Goal: Task Accomplishment & Management: Manage account settings

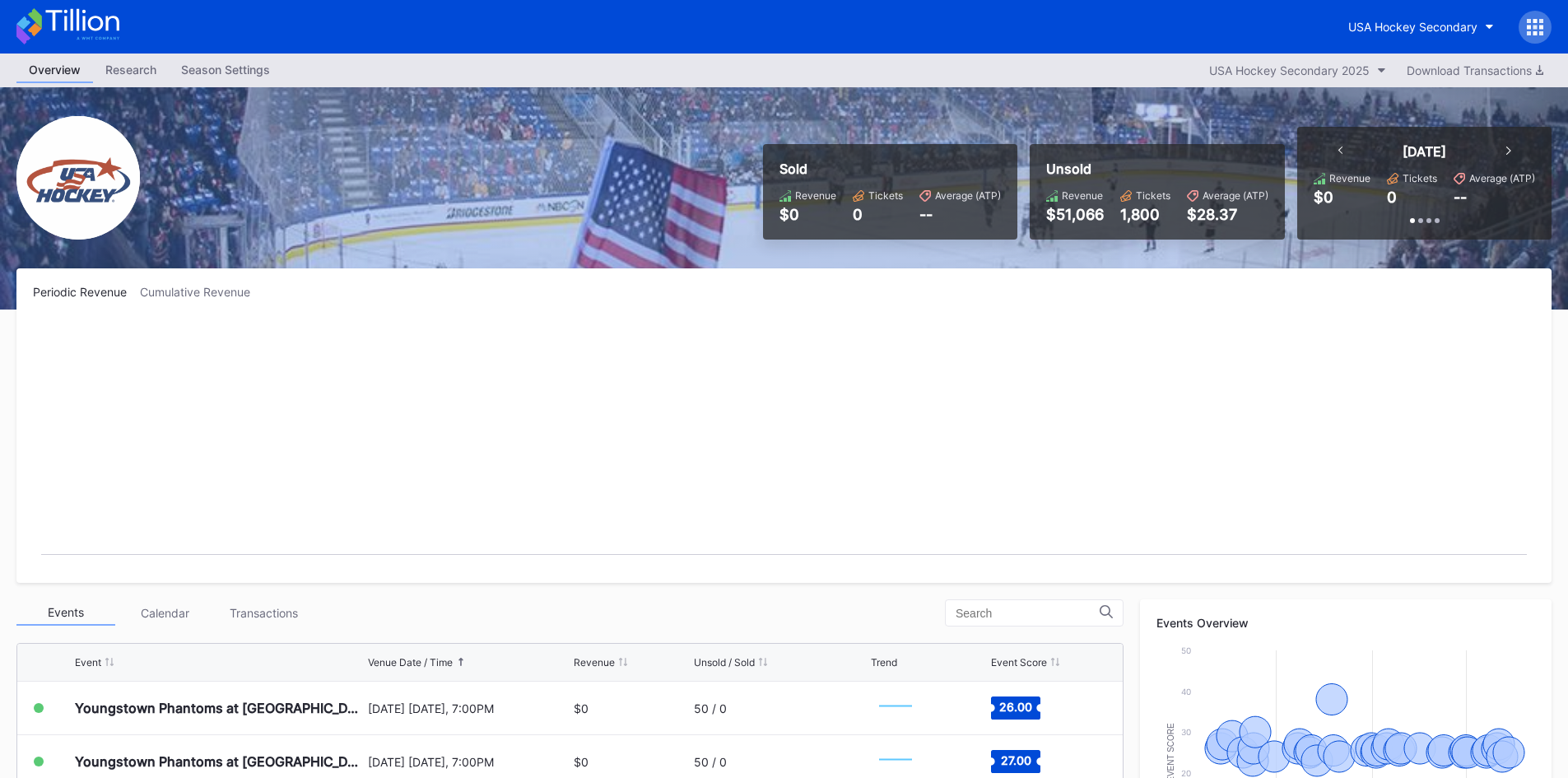
click at [928, 213] on div "--" at bounding box center [960, 213] width 82 height 17
click at [1048, 192] on icon at bounding box center [1052, 196] width 12 height 12
click at [1060, 170] on div "Unsold" at bounding box center [1157, 169] width 222 height 17
click at [1300, 71] on div "USA Hockey Secondary 2025" at bounding box center [1289, 70] width 161 height 14
click at [1298, 107] on div "USA Hockey Secondary 2025" at bounding box center [1292, 112] width 163 height 14
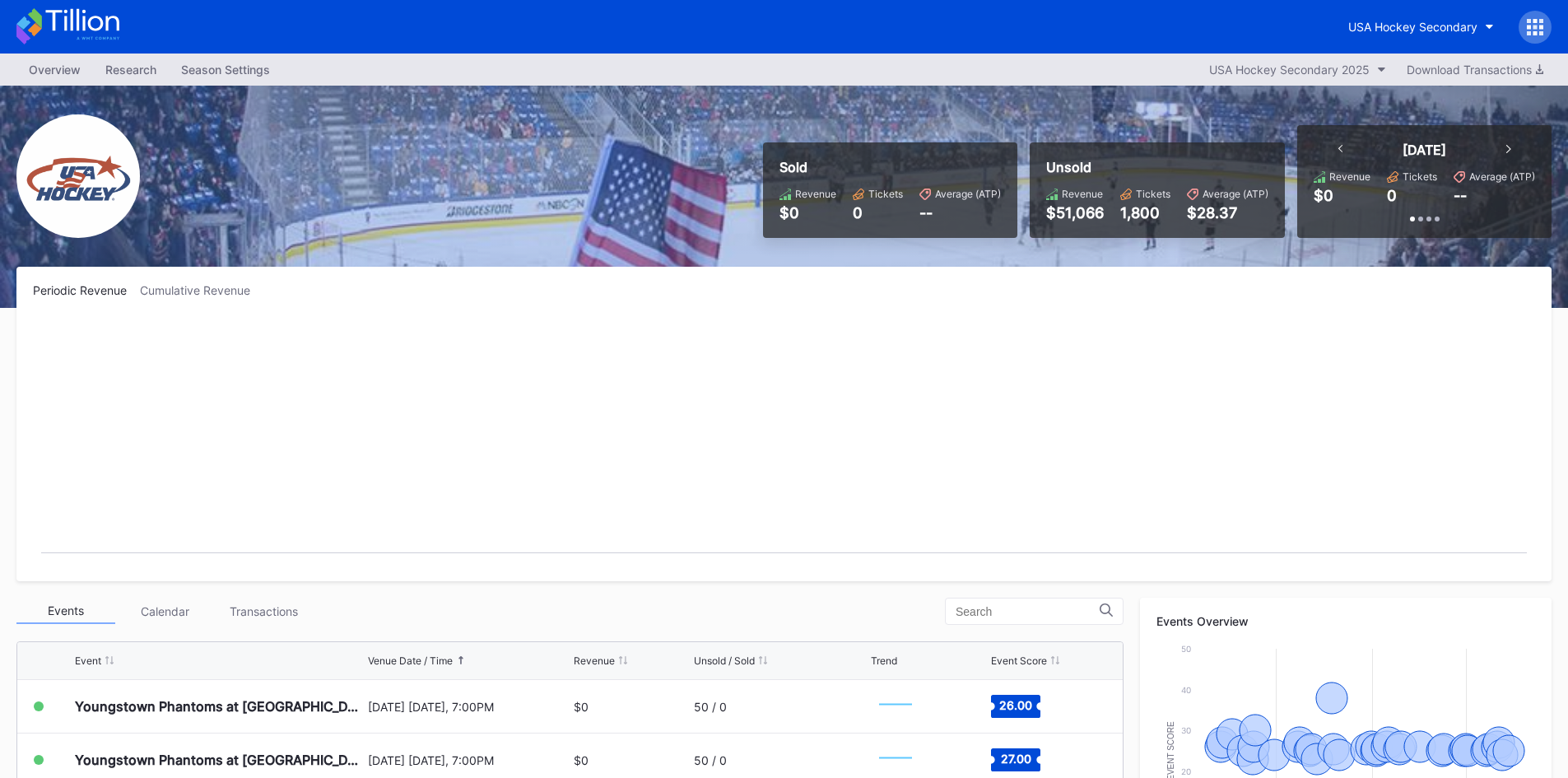
click at [1538, 21] on icon at bounding box center [1535, 27] width 17 height 17
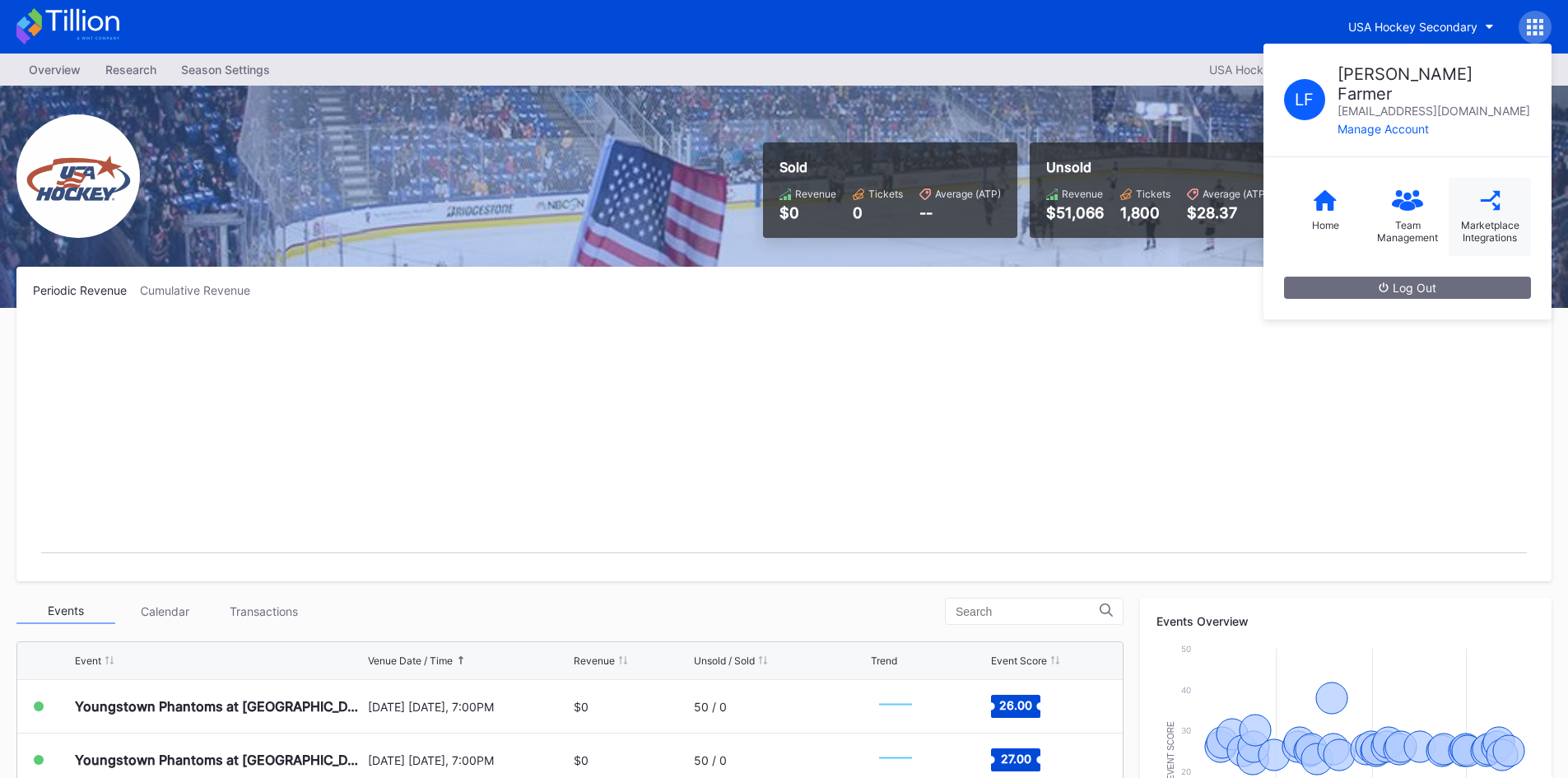
click at [1508, 197] on div "Marketplace Integrations" at bounding box center [1490, 217] width 83 height 78
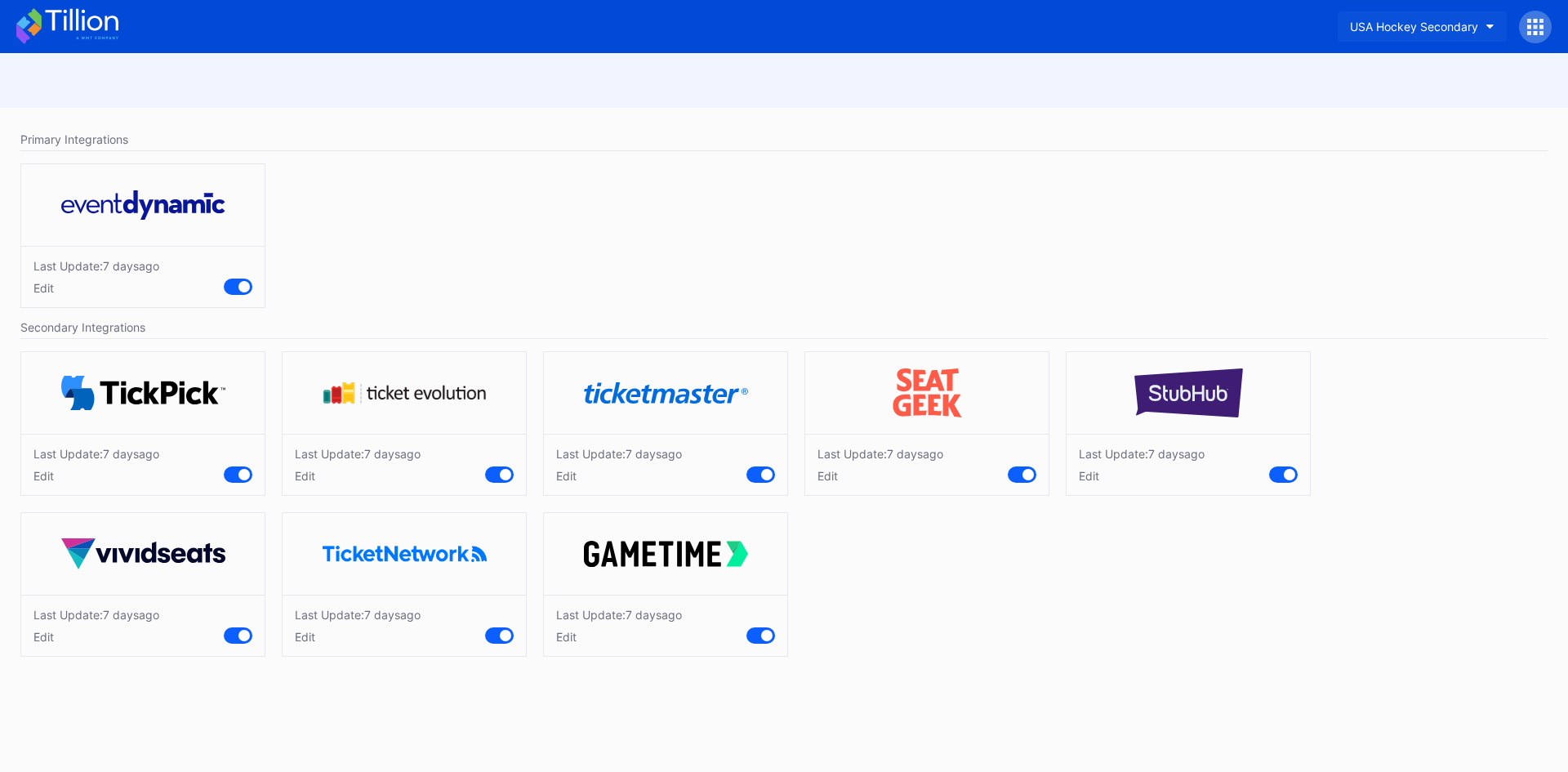
click at [1493, 31] on button "USA Hockey Secondary" at bounding box center [1422, 26] width 169 height 30
click at [84, 24] on icon at bounding box center [81, 19] width 72 height 22
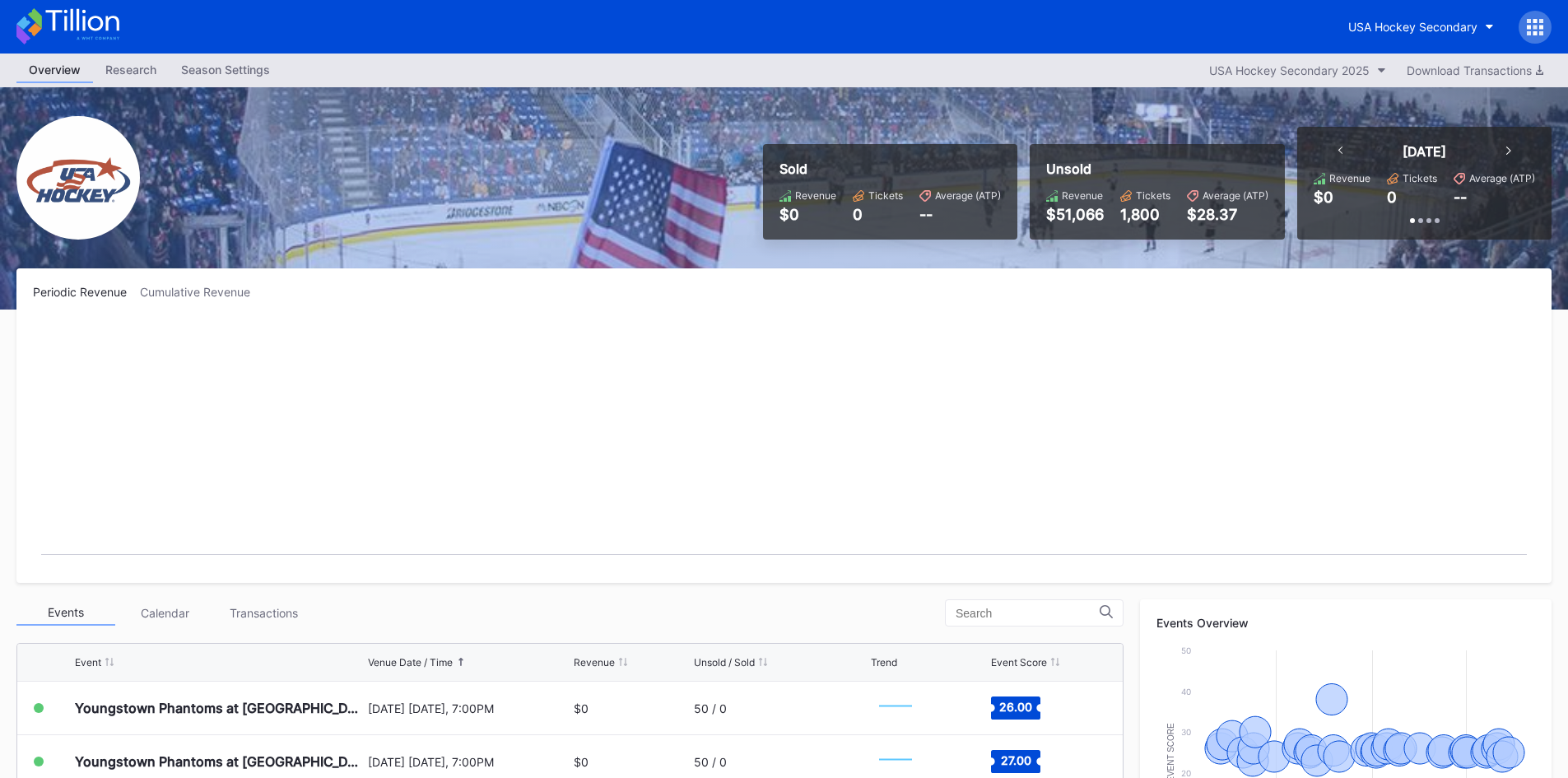
click at [213, 69] on div "Season Settings" at bounding box center [226, 69] width 114 height 24
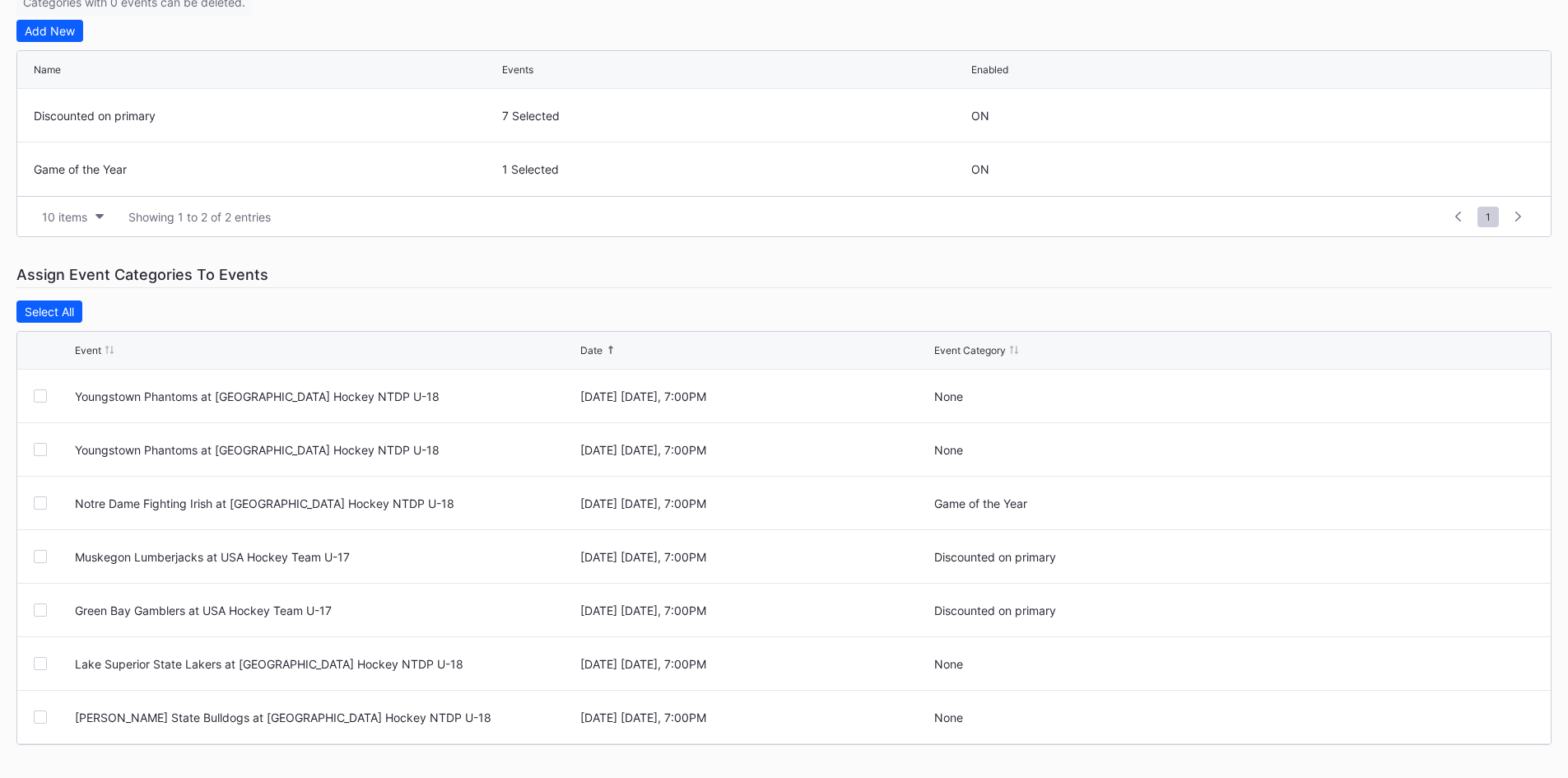
scroll to position [48, 0]
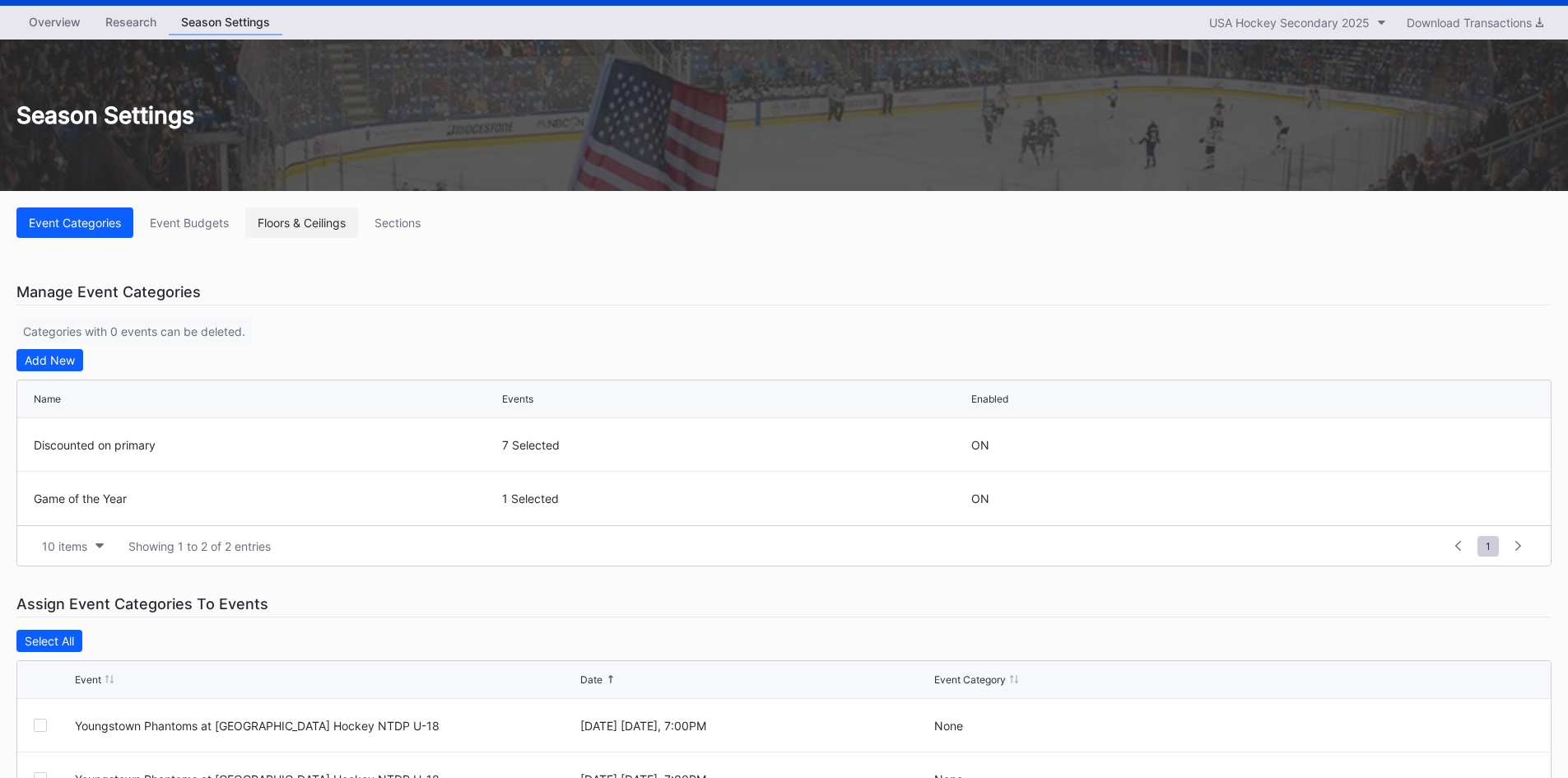
click at [332, 227] on div "Floors & Ceilings" at bounding box center [301, 223] width 88 height 14
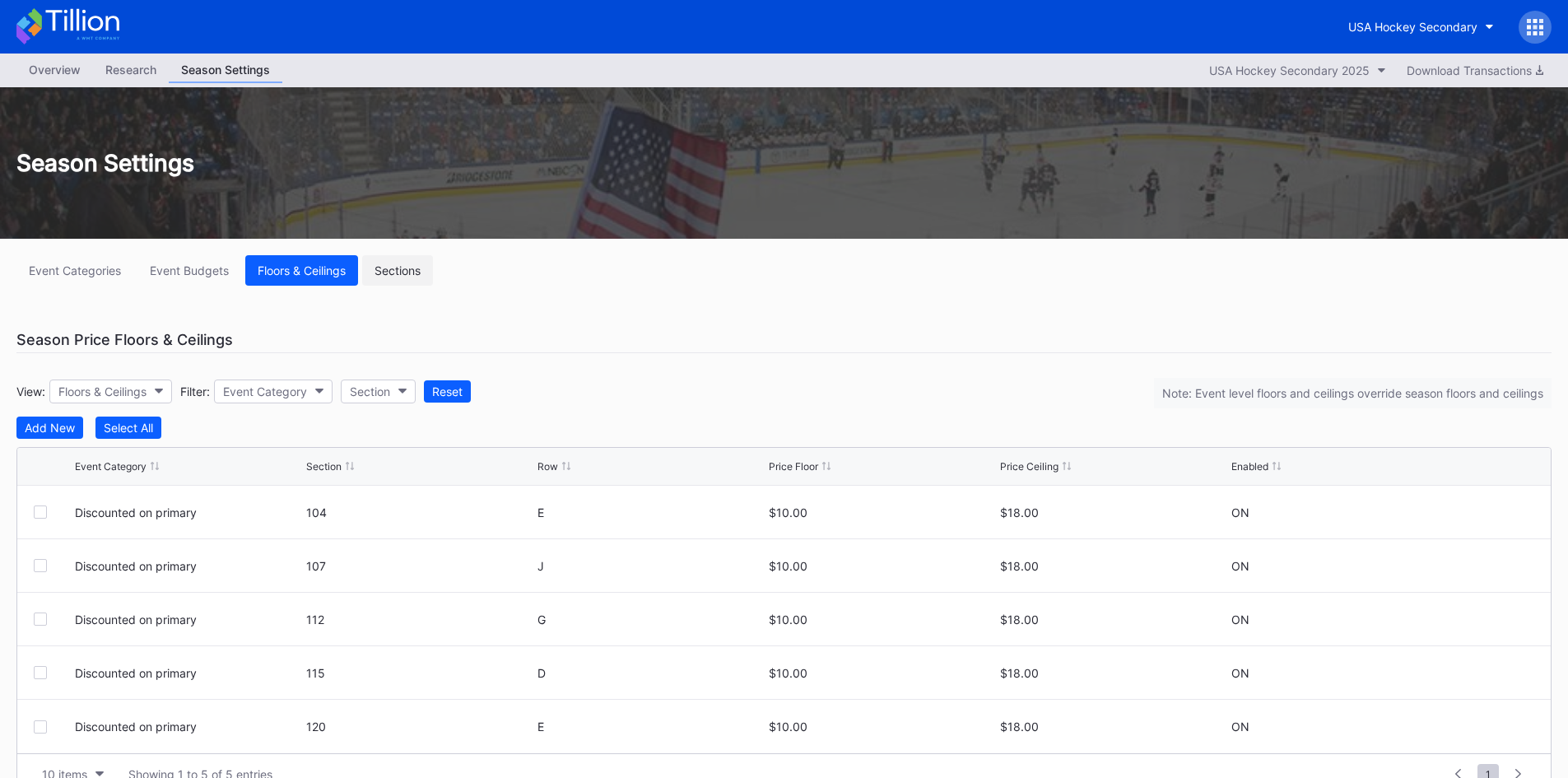
click at [385, 266] on div "Sections" at bounding box center [397, 270] width 46 height 14
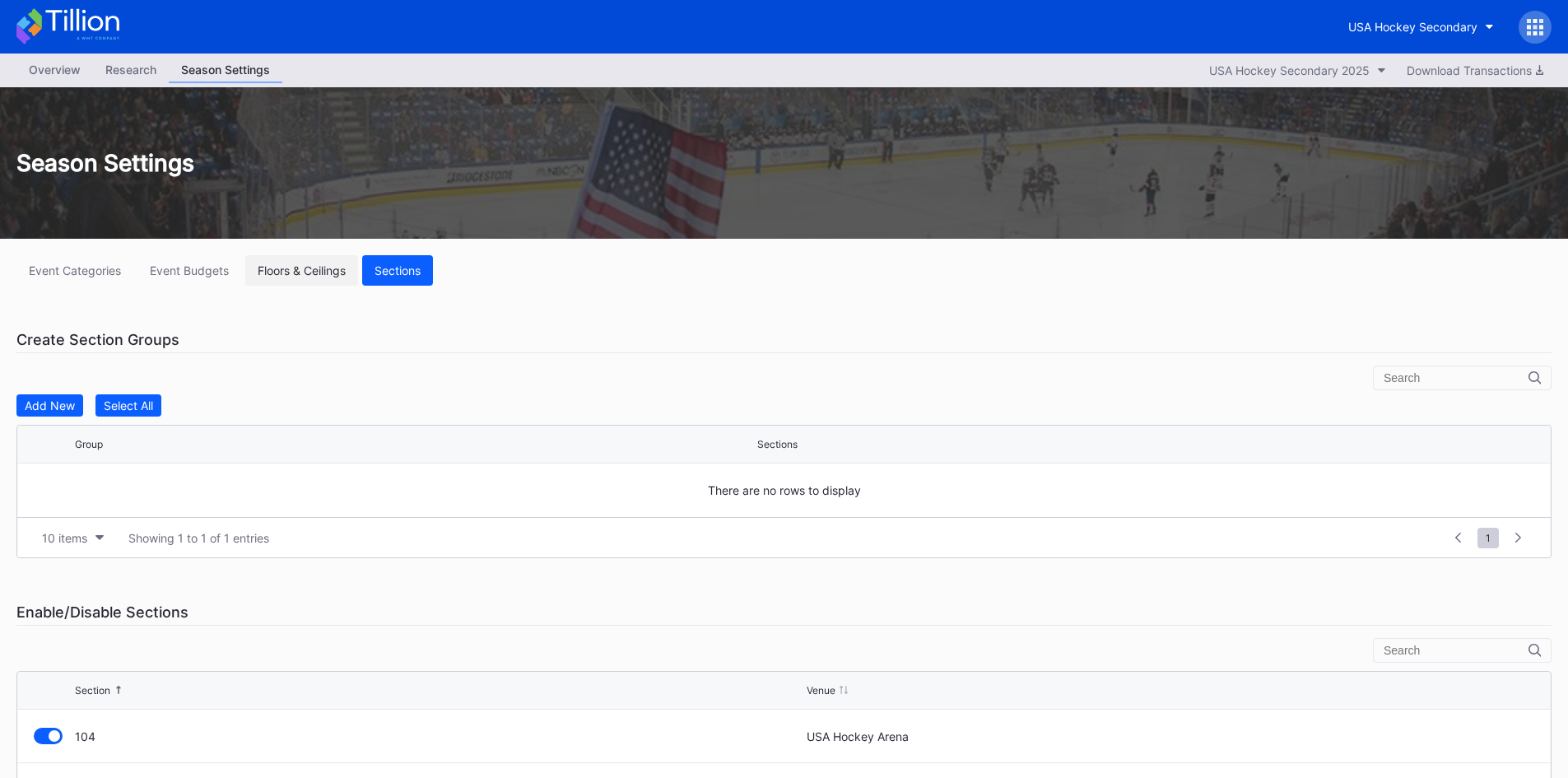
click at [304, 255] on button "Floors & Ceilings" at bounding box center [301, 270] width 113 height 30
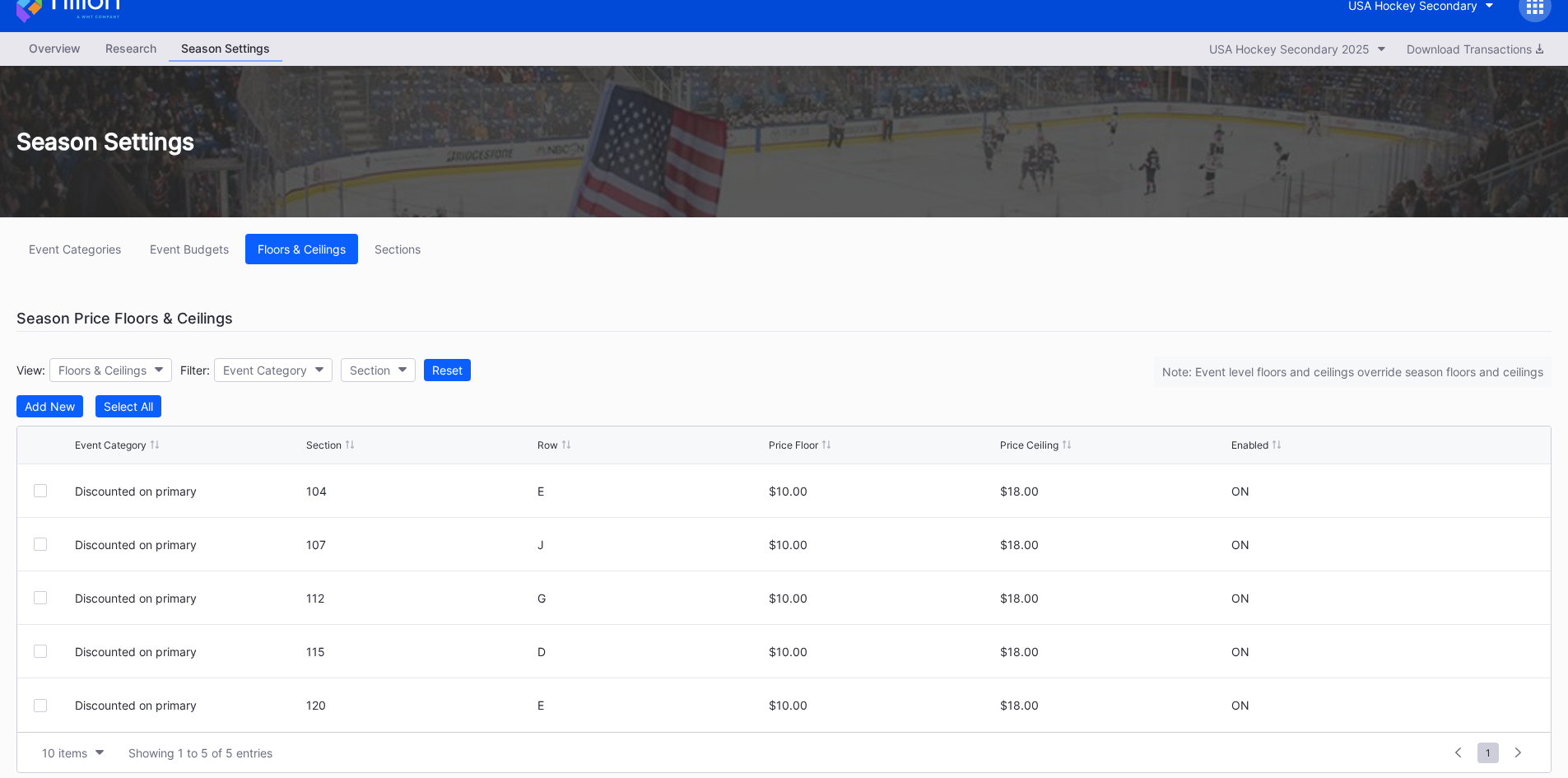
scroll to position [33, 0]
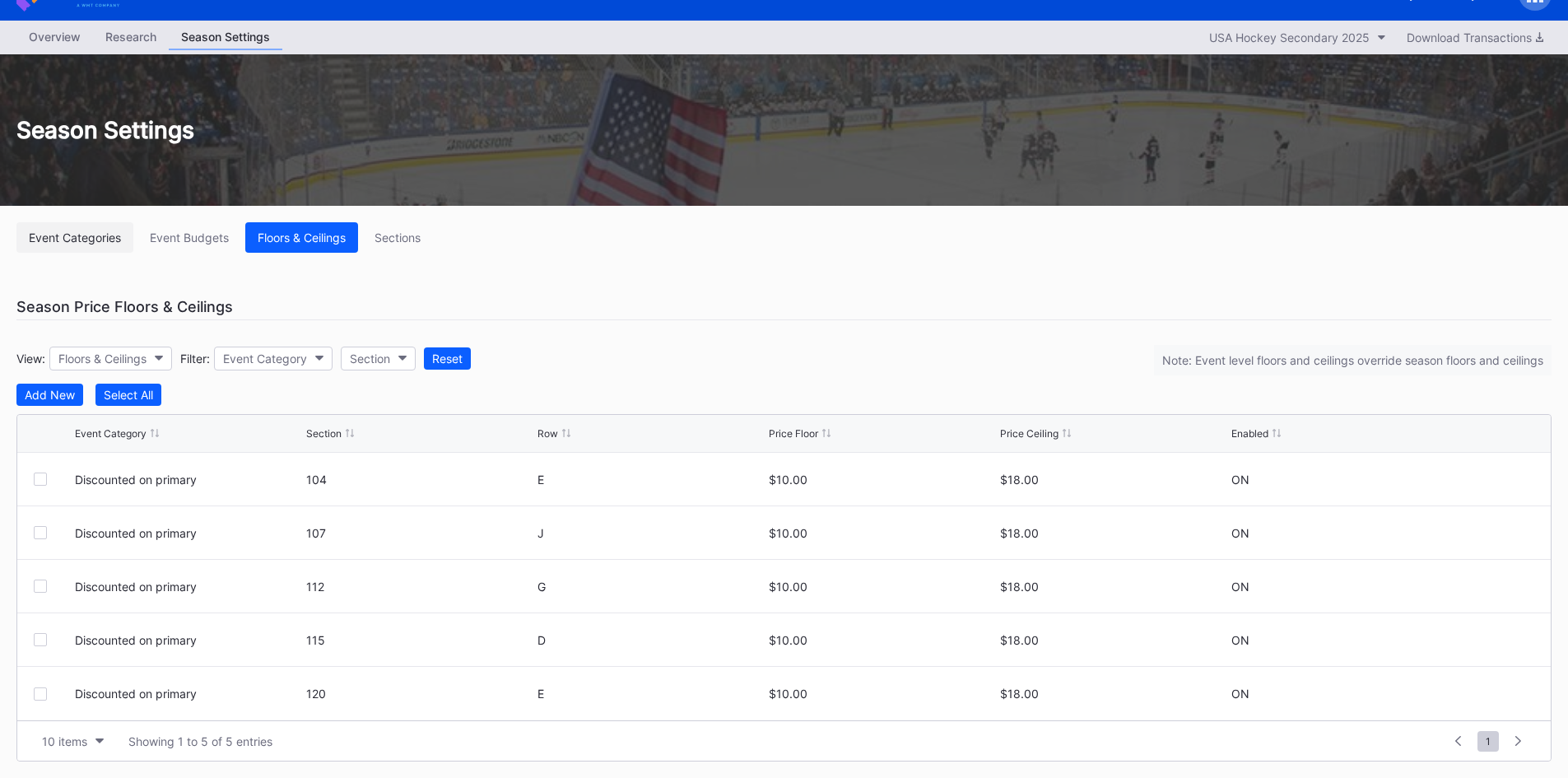
click at [113, 237] on div "Event Categories" at bounding box center [75, 237] width 92 height 14
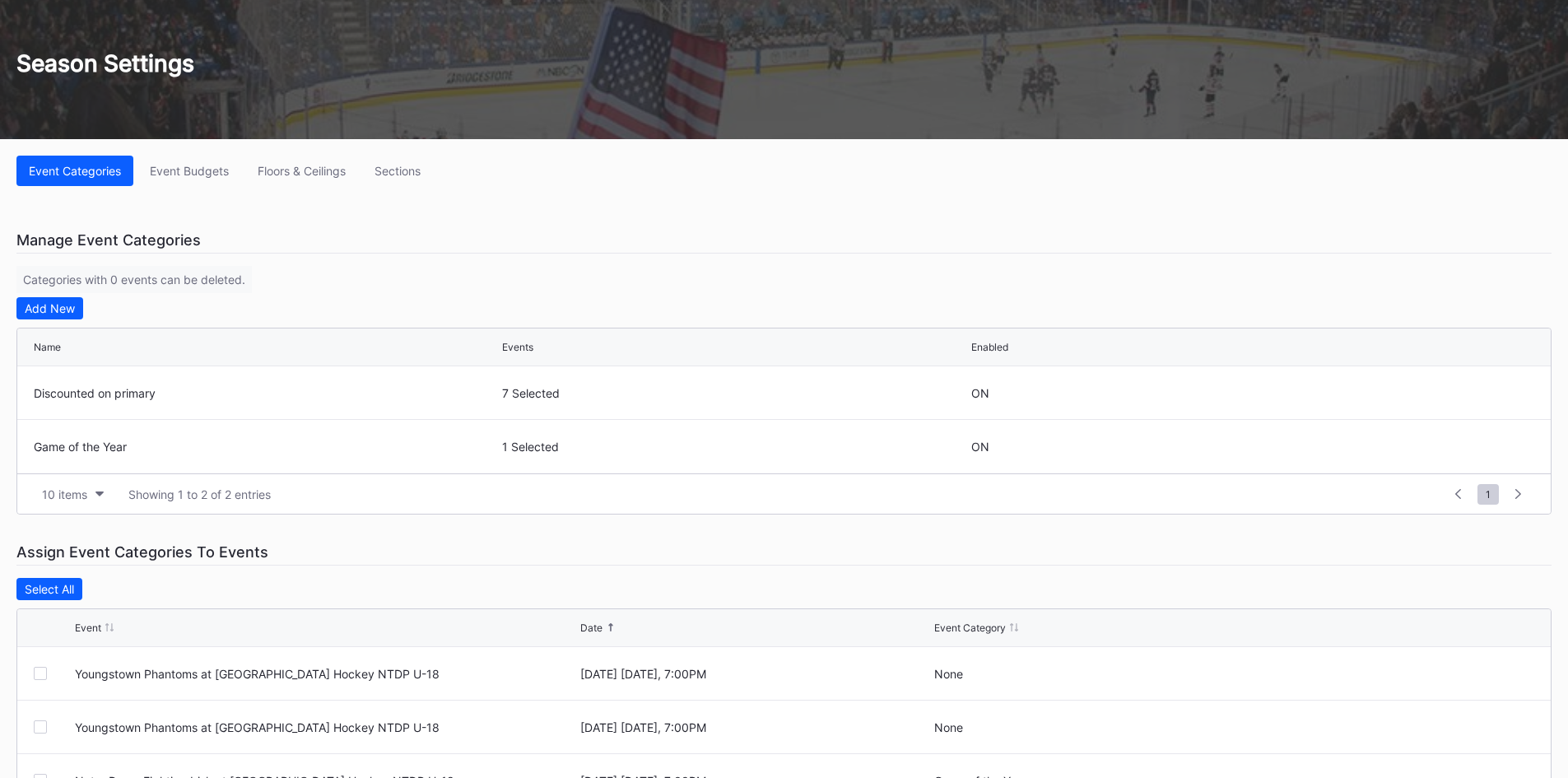
scroll to position [247, 0]
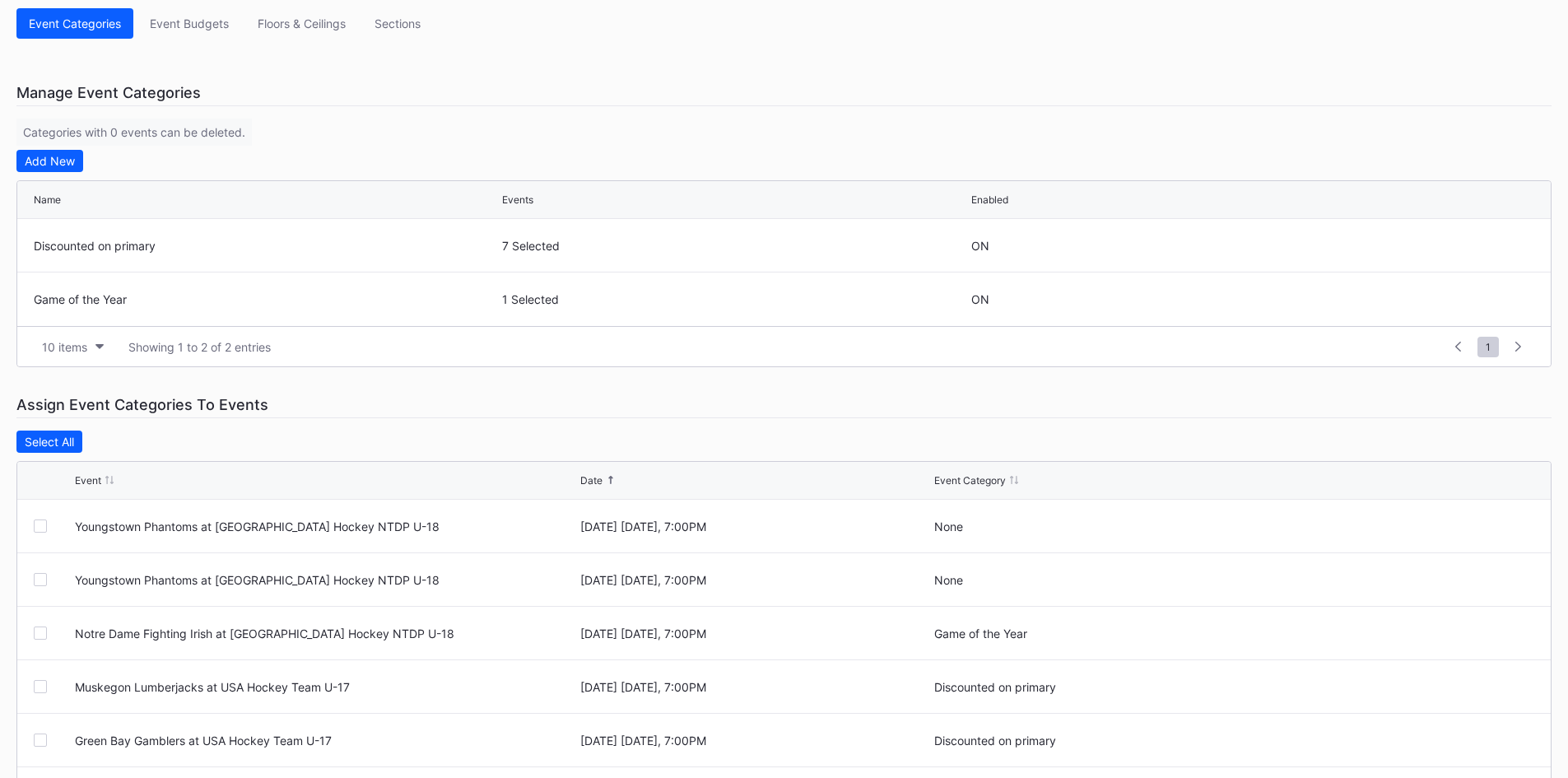
click at [939, 478] on div "Event Category" at bounding box center [970, 480] width 72 height 12
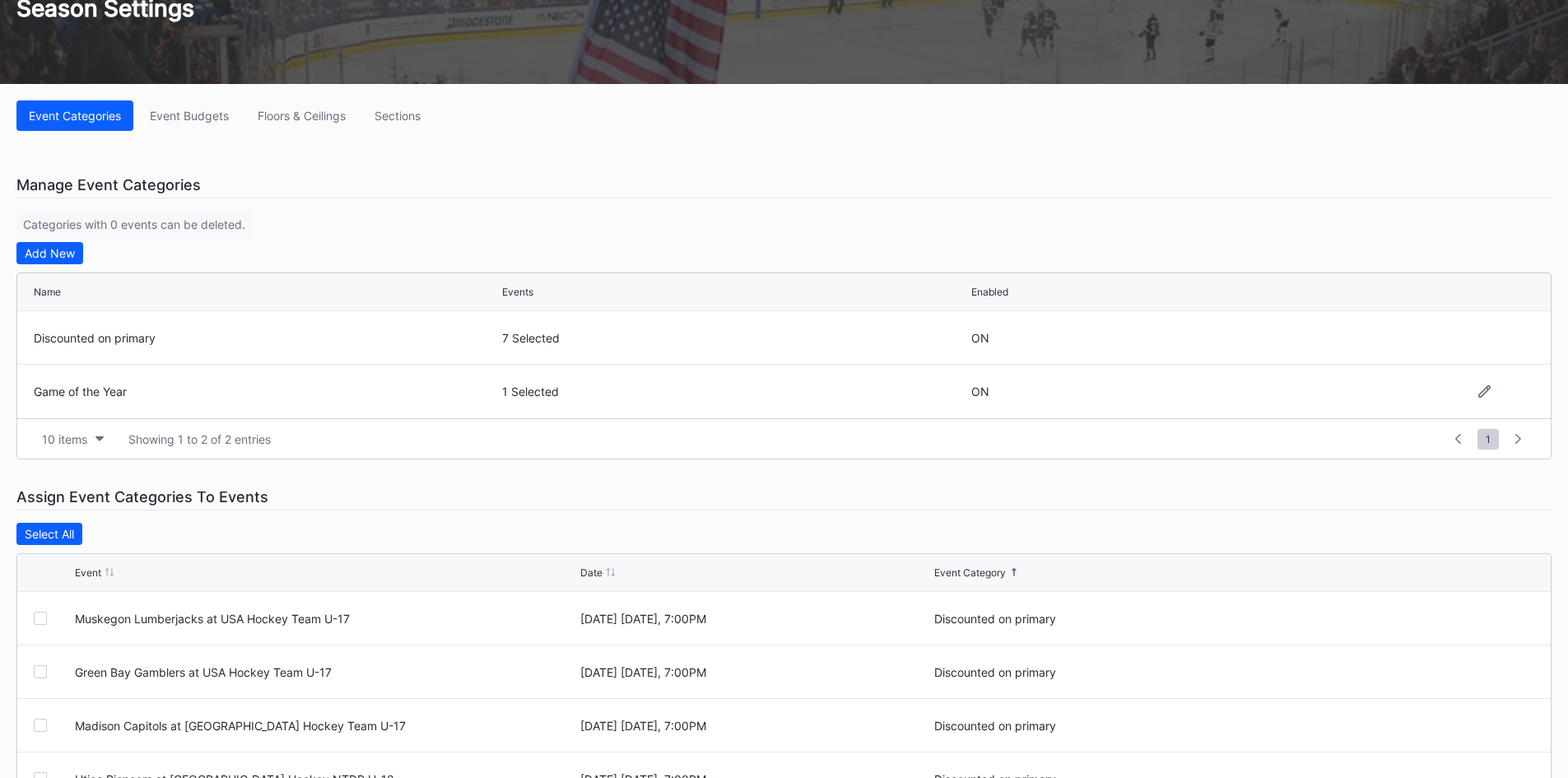
scroll to position [0, 0]
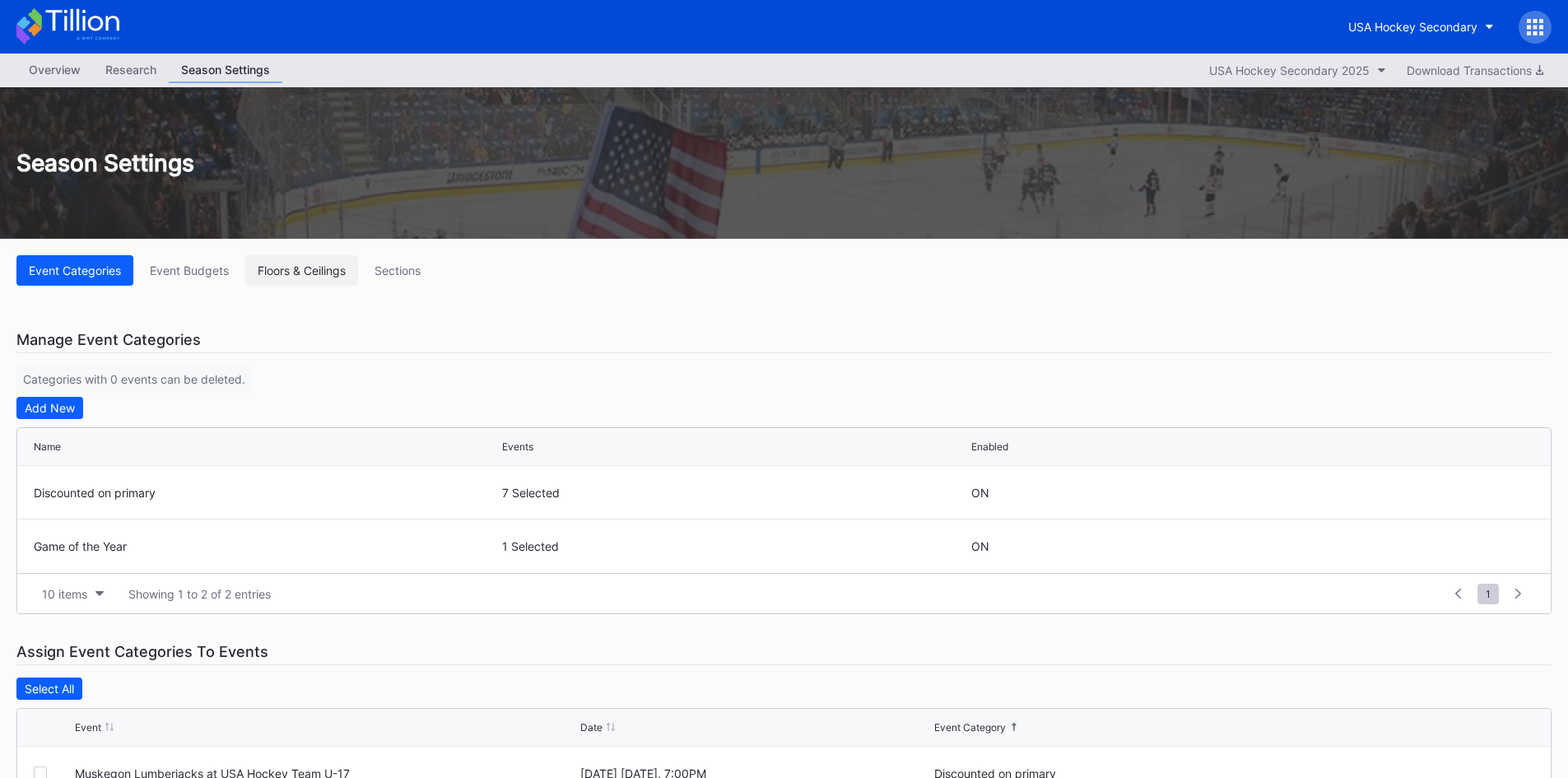
click at [311, 268] on div "Floors & Ceilings" at bounding box center [301, 270] width 88 height 14
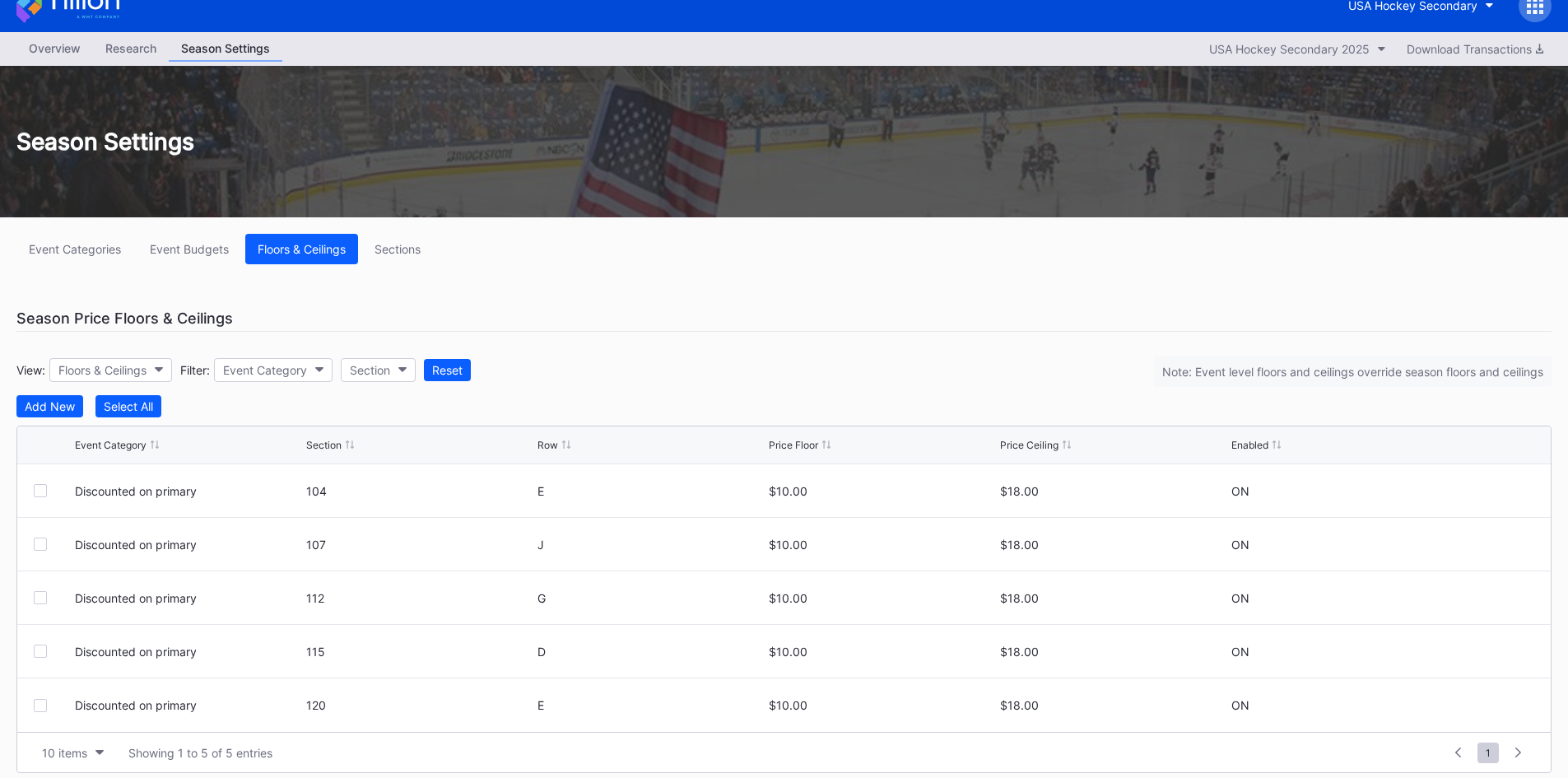
scroll to position [33, 0]
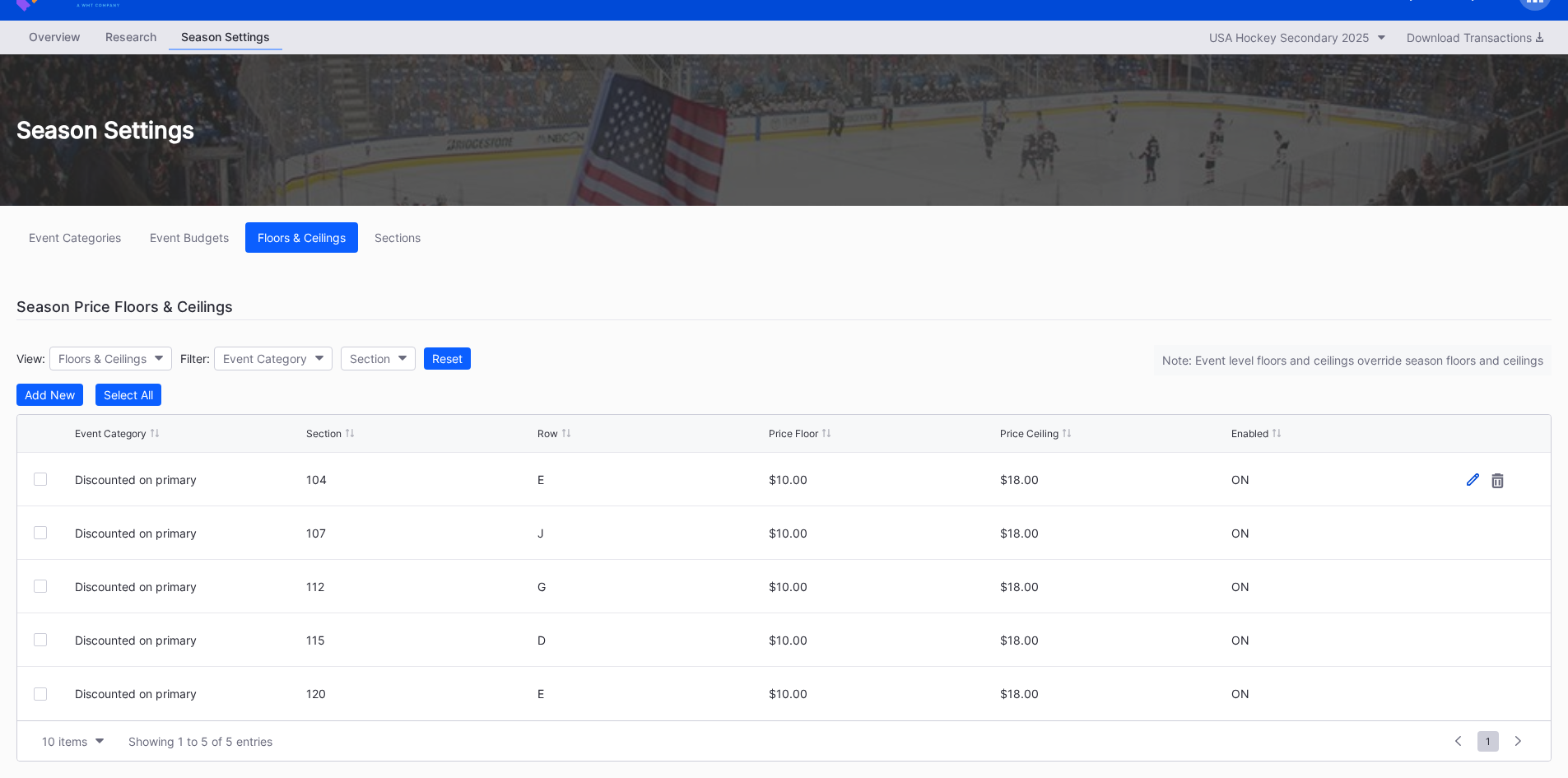
click at [1468, 483] on icon at bounding box center [1473, 479] width 12 height 12
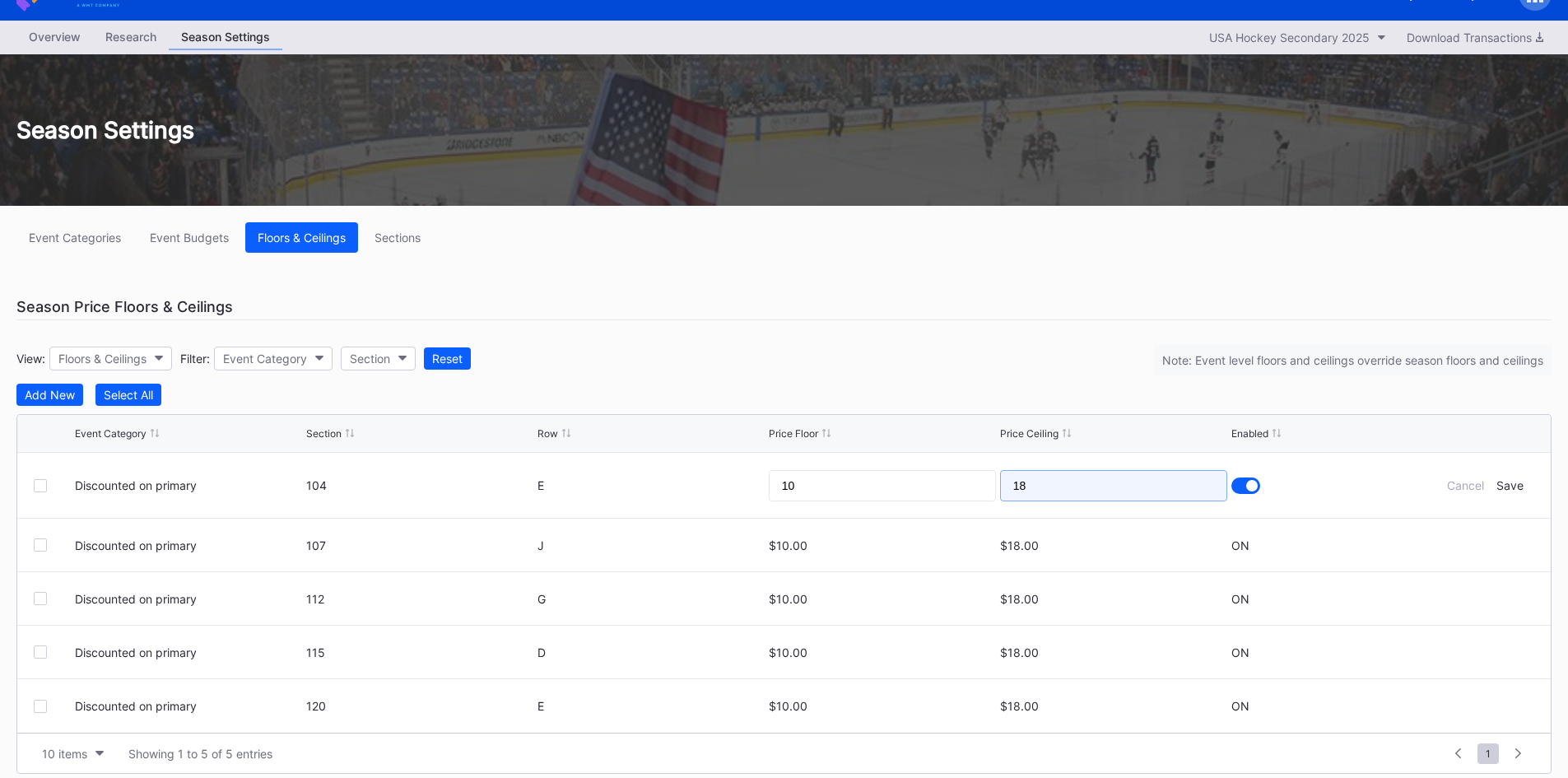
drag, startPoint x: 1050, startPoint y: 477, endPoint x: 1023, endPoint y: 490, distance: 30.0
click at [1023, 490] on input "18" at bounding box center [1114, 485] width 228 height 31
type input "15"
click at [1331, 552] on div "ON" at bounding box center [1333, 544] width 204 height 52
click at [1468, 544] on icon at bounding box center [1473, 545] width 12 height 12
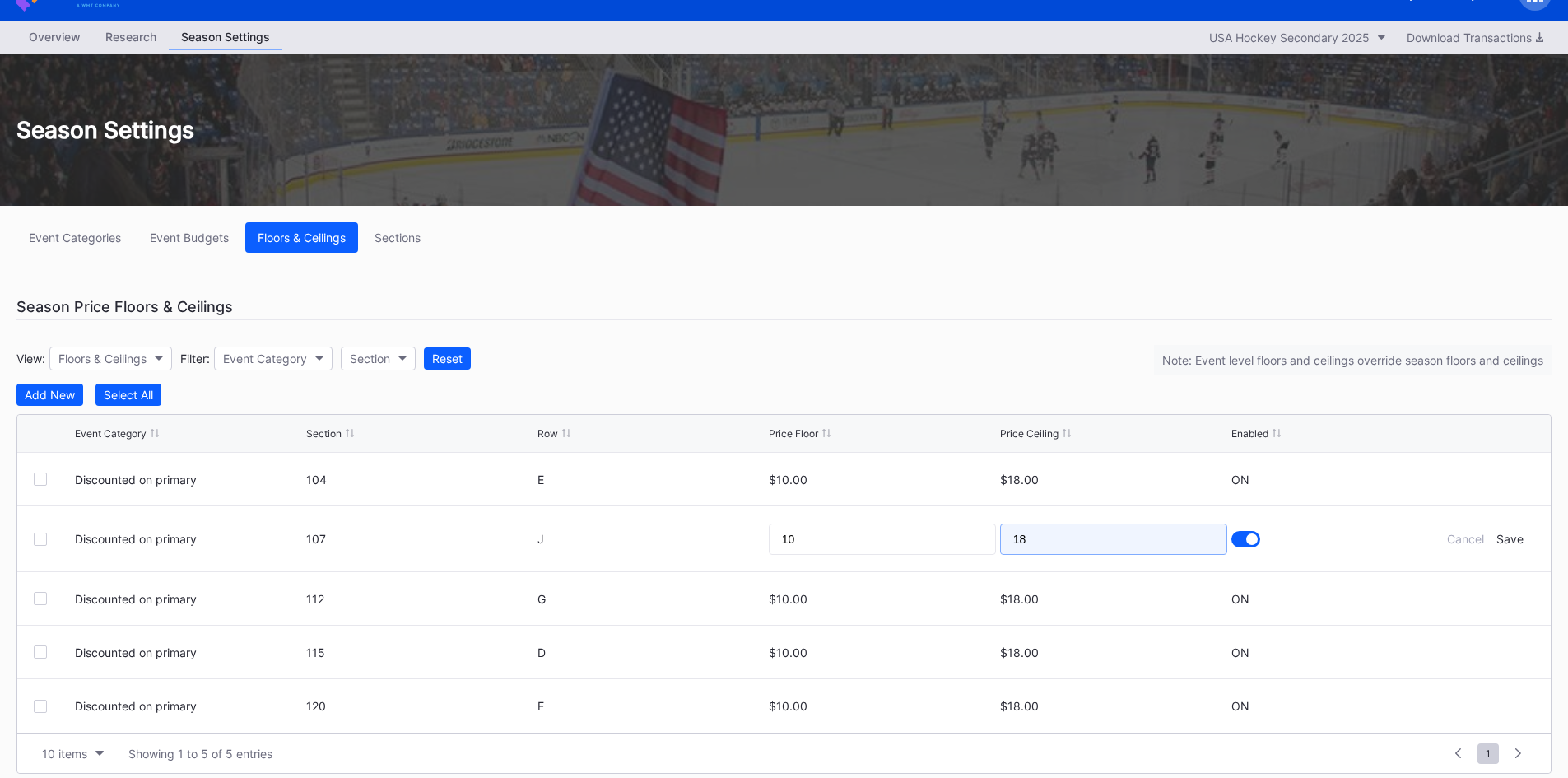
click at [1112, 534] on input "18" at bounding box center [1114, 539] width 228 height 31
click at [1336, 492] on div "ON" at bounding box center [1333, 478] width 204 height 52
click at [1469, 477] on icon at bounding box center [1473, 479] width 12 height 12
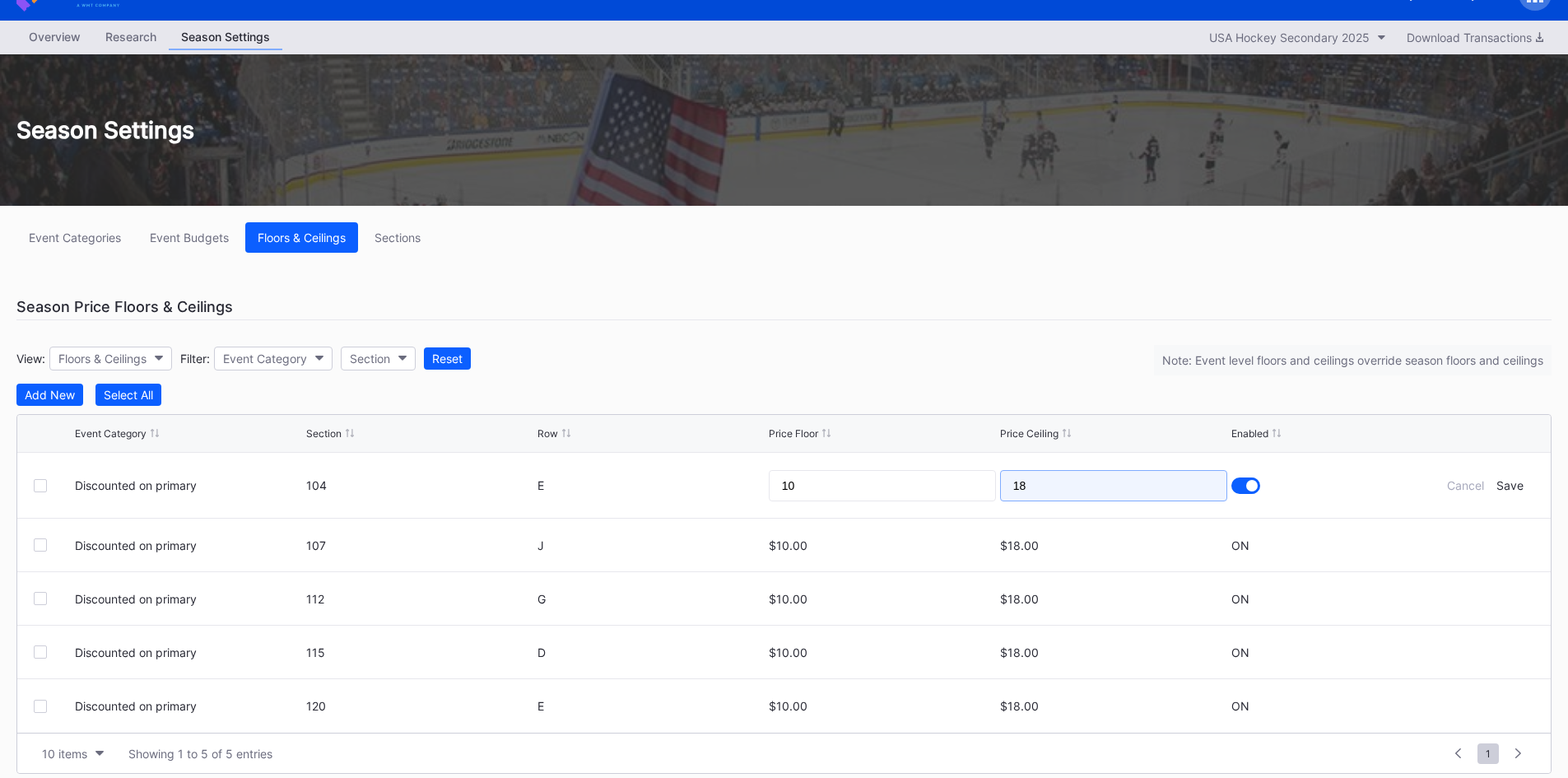
drag, startPoint x: 1063, startPoint y: 489, endPoint x: 961, endPoint y: 491, distance: 102.0
click at [961, 491] on form "Discounted on primary 104 E 10 18 Cancel Save" at bounding box center [804, 485] width 1460 height 65
type input "15"
click at [1508, 485] on div "Save" at bounding box center [1509, 485] width 28 height 14
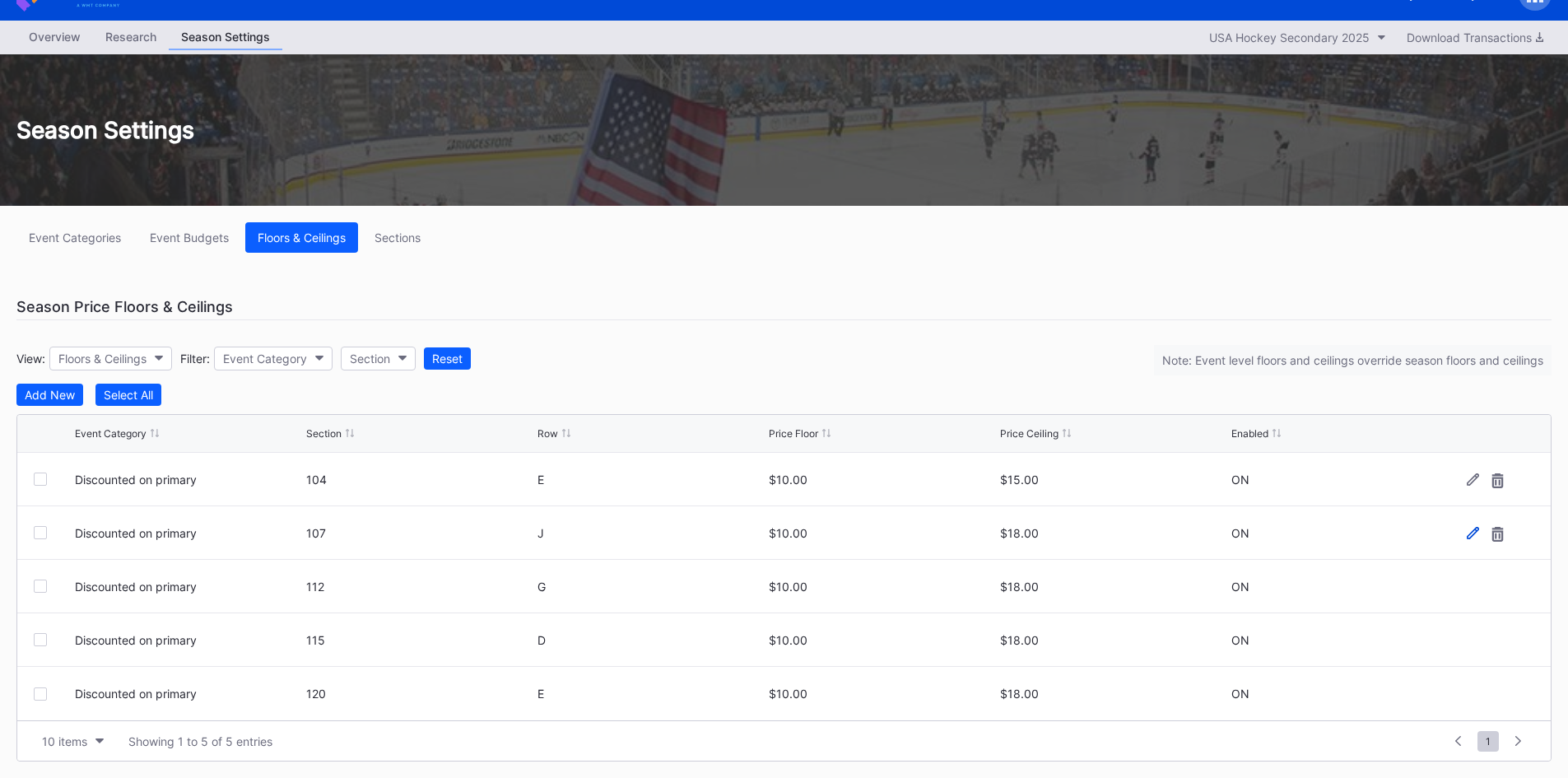
click at [1476, 529] on icon at bounding box center [1473, 533] width 12 height 12
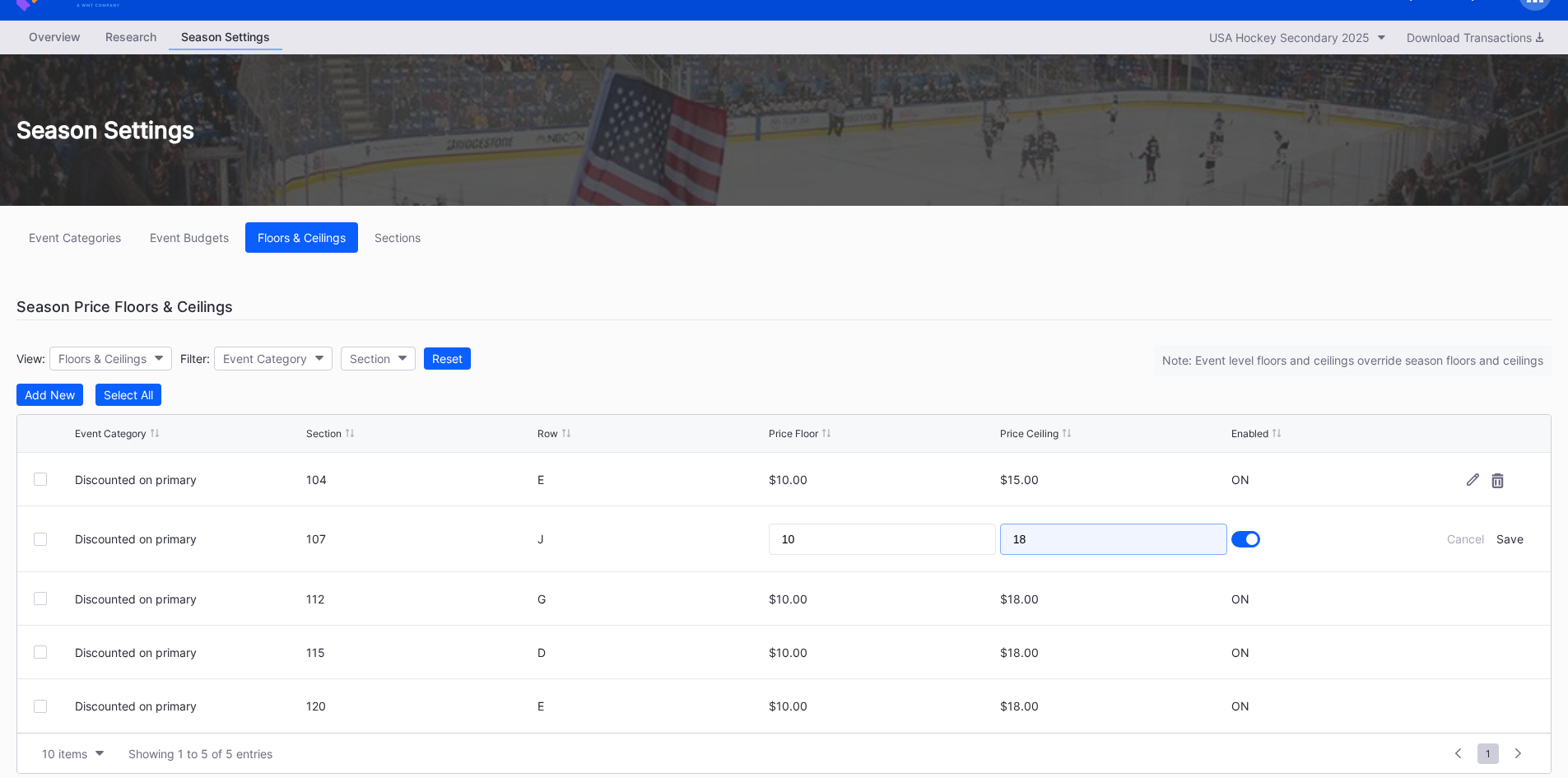
drag, startPoint x: 1088, startPoint y: 539, endPoint x: 943, endPoint y: 553, distance: 145.7
click at [944, 553] on form "Discounted on primary 107 J 10 18 Cancel Save" at bounding box center [804, 538] width 1460 height 65
type input "15"
click at [1511, 536] on div "Save" at bounding box center [1509, 539] width 28 height 14
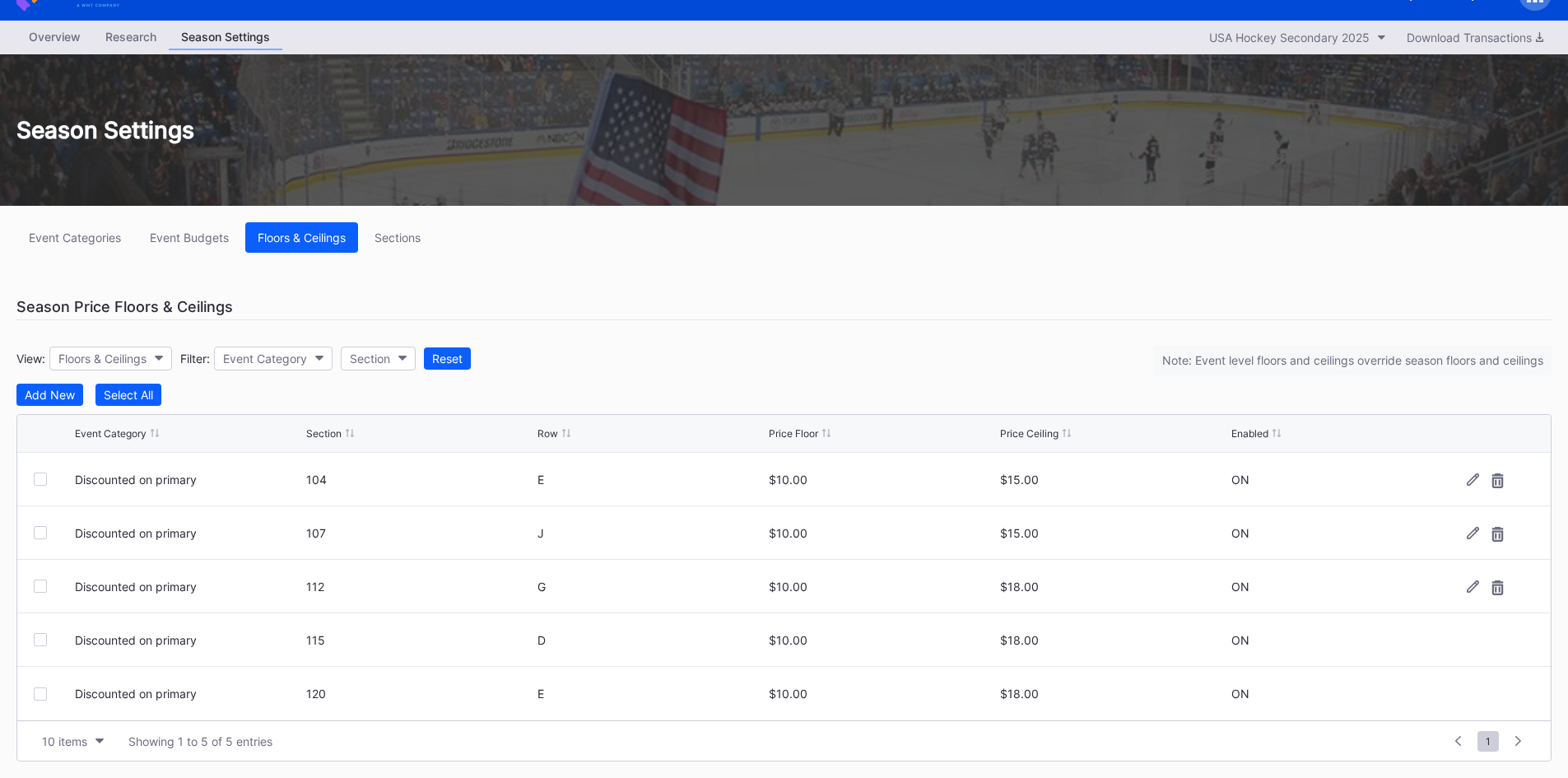
click at [1024, 596] on div "$18.00" at bounding box center [1114, 586] width 228 height 52
click at [1475, 581] on icon at bounding box center [1473, 587] width 12 height 12
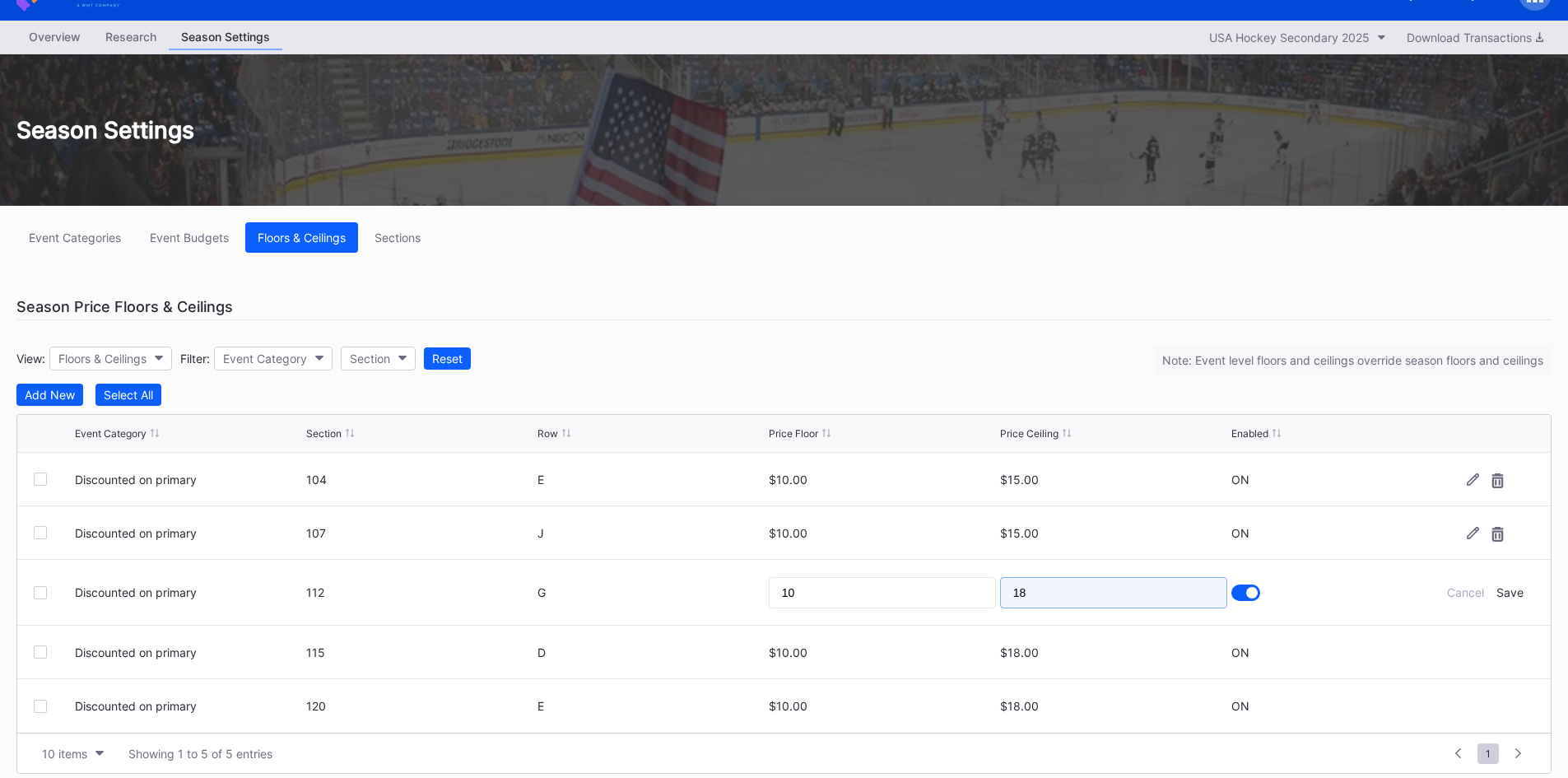
drag, startPoint x: 1066, startPoint y: 591, endPoint x: 964, endPoint y: 606, distance: 103.1
click at [932, 605] on form "Discounted on primary 112 G 10 18 Cancel Save" at bounding box center [804, 592] width 1460 height 65
type input "15"
click at [1508, 589] on div "Save" at bounding box center [1509, 592] width 28 height 14
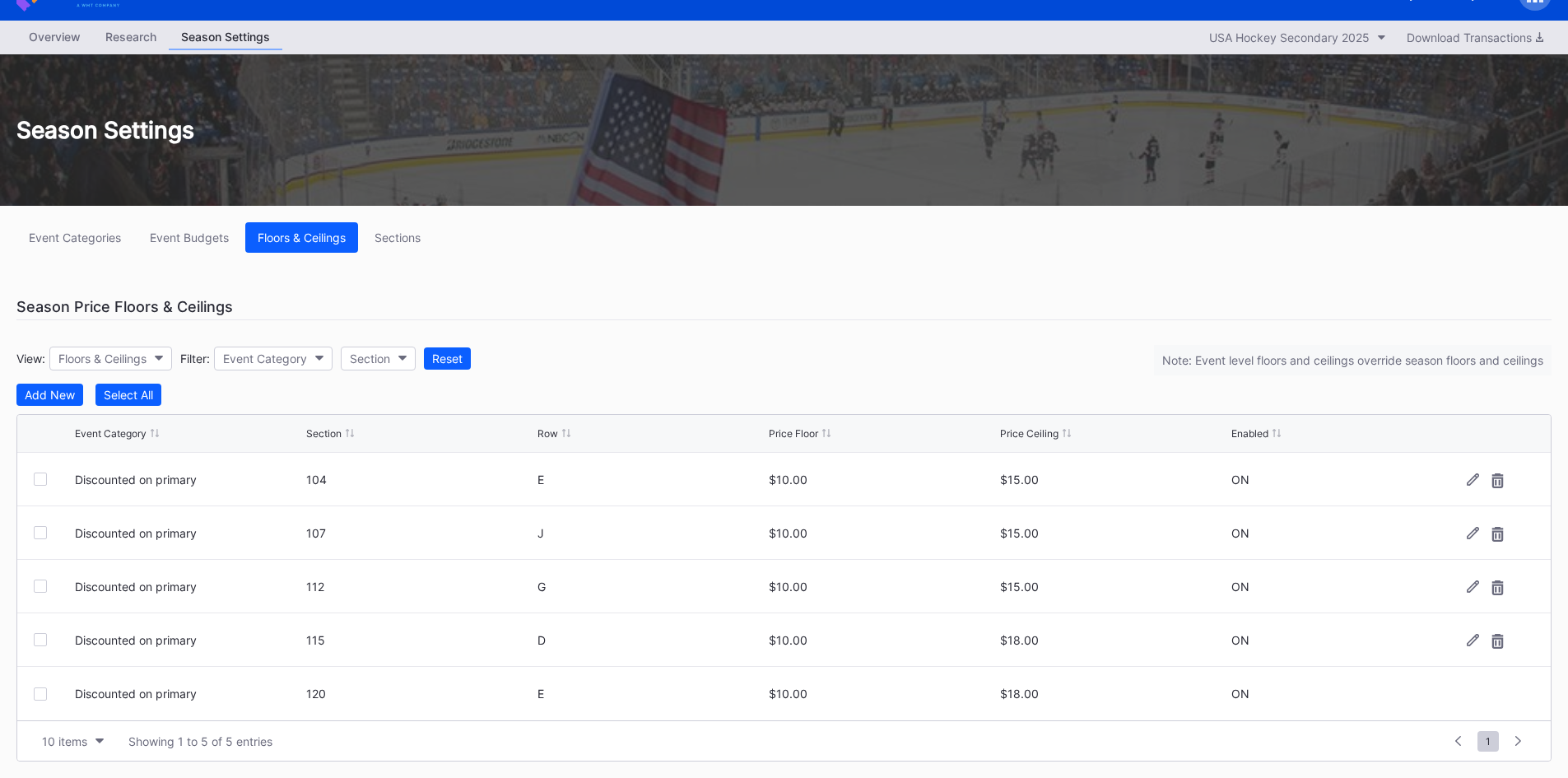
click at [1105, 642] on div "$18.00" at bounding box center [1114, 640] width 228 height 14
click at [1480, 635] on div at bounding box center [1484, 640] width 99 height 12
click at [1472, 636] on icon at bounding box center [1473, 640] width 12 height 12
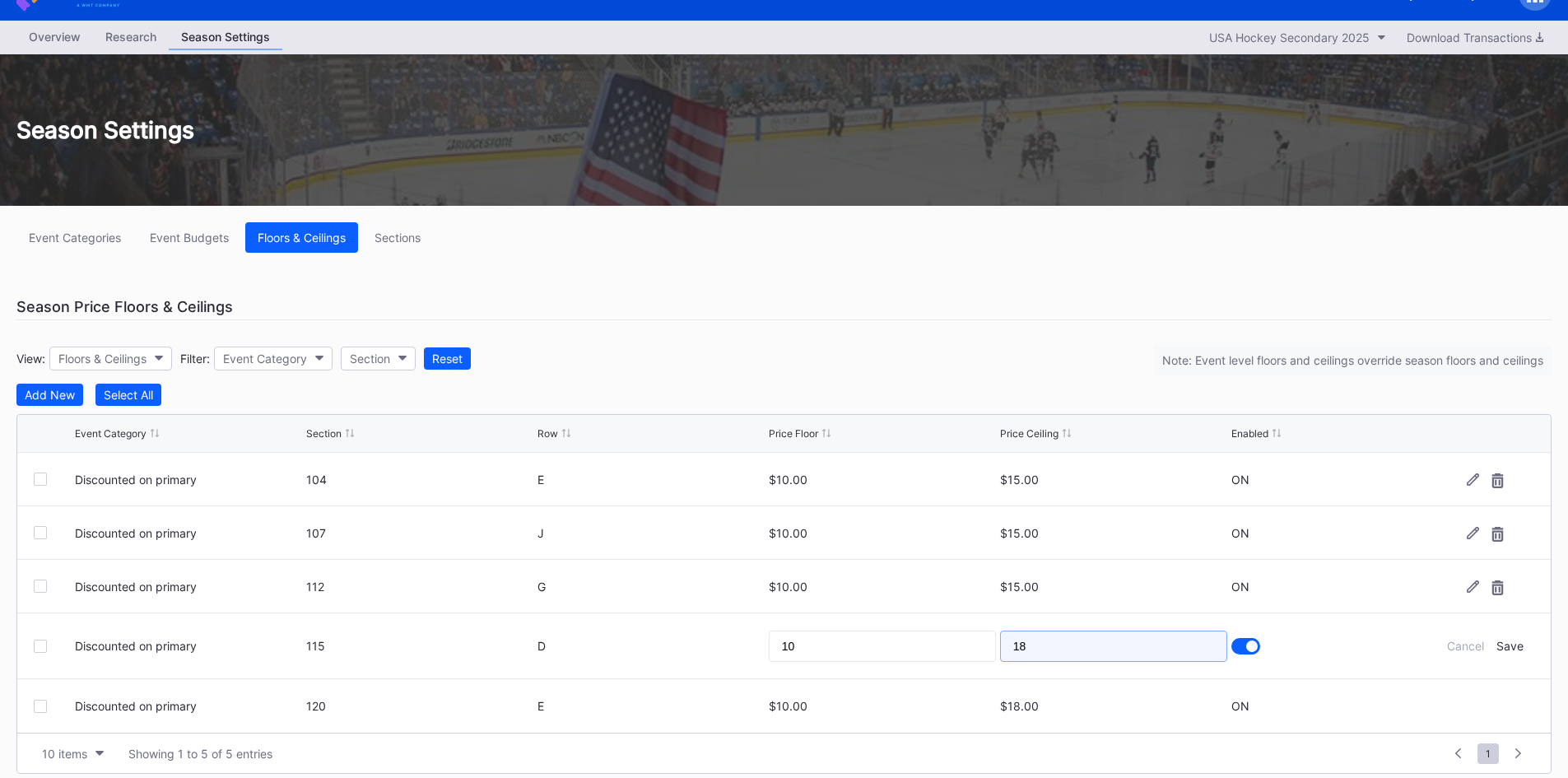
drag, startPoint x: 1071, startPoint y: 634, endPoint x: 952, endPoint y: 648, distance: 119.8
click at [955, 648] on form "Discounted on primary 115 D 10 18 Cancel Save" at bounding box center [804, 646] width 1460 height 65
type input "15"
click at [1505, 645] on div "Save" at bounding box center [1509, 646] width 28 height 14
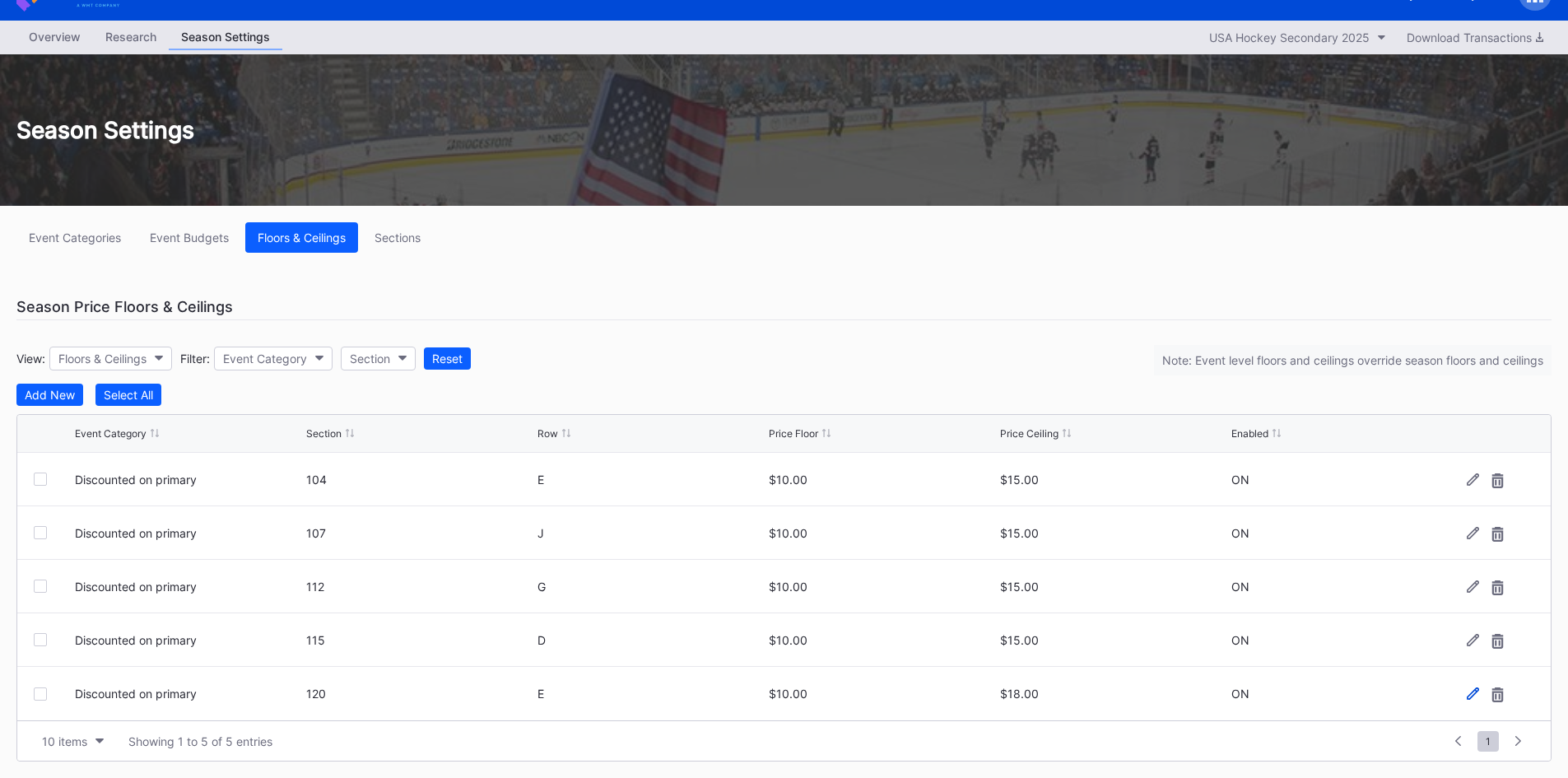
click at [1472, 688] on icon at bounding box center [1473, 694] width 12 height 12
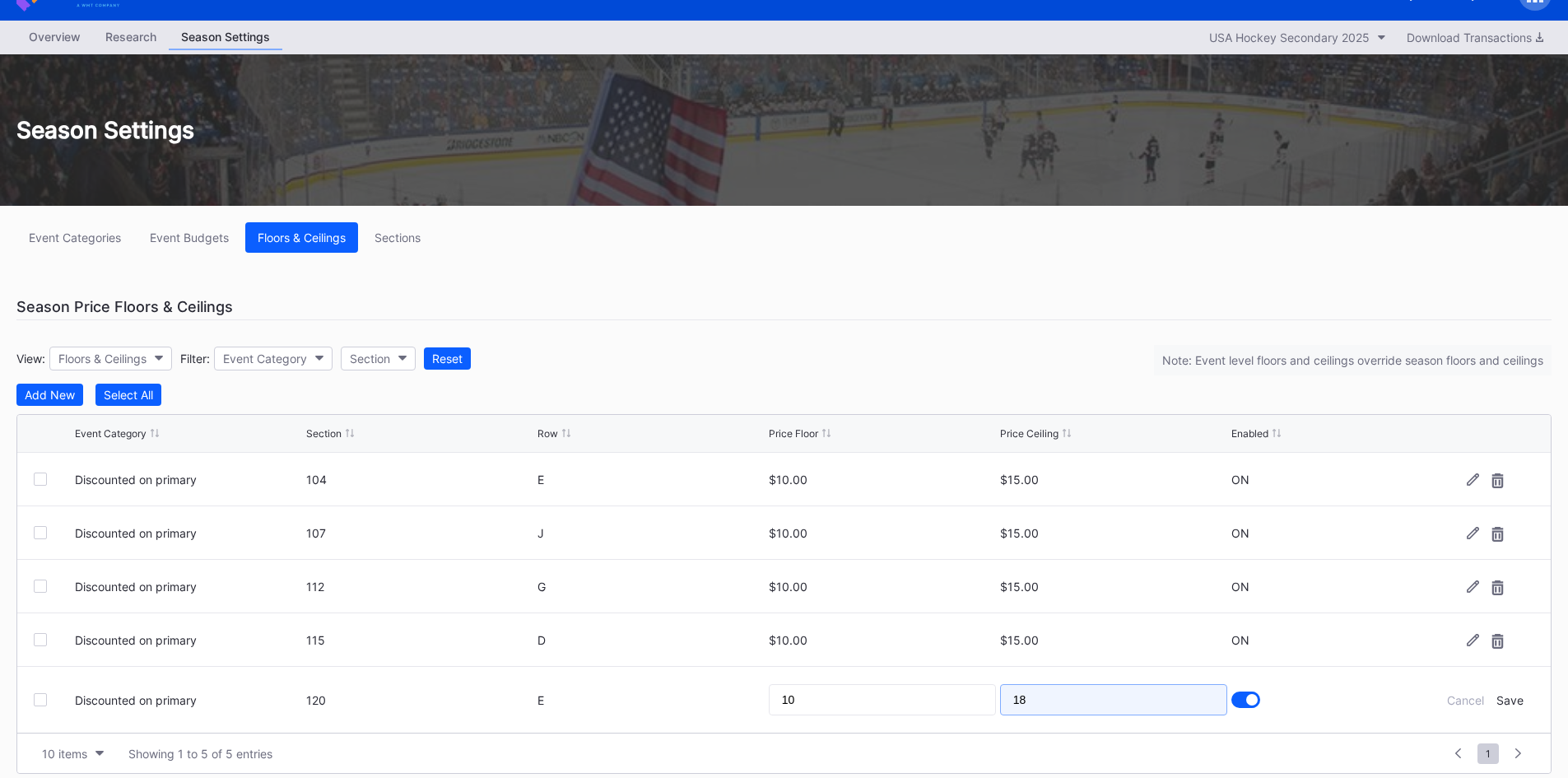
drag, startPoint x: 1111, startPoint y: 698, endPoint x: 927, endPoint y: 707, distance: 184.2
click at [931, 707] on form "Discounted on primary 120 E 10 18 Cancel Save" at bounding box center [804, 700] width 1460 height 66
type input "15"
click at [1514, 702] on div "Save" at bounding box center [1509, 701] width 28 height 14
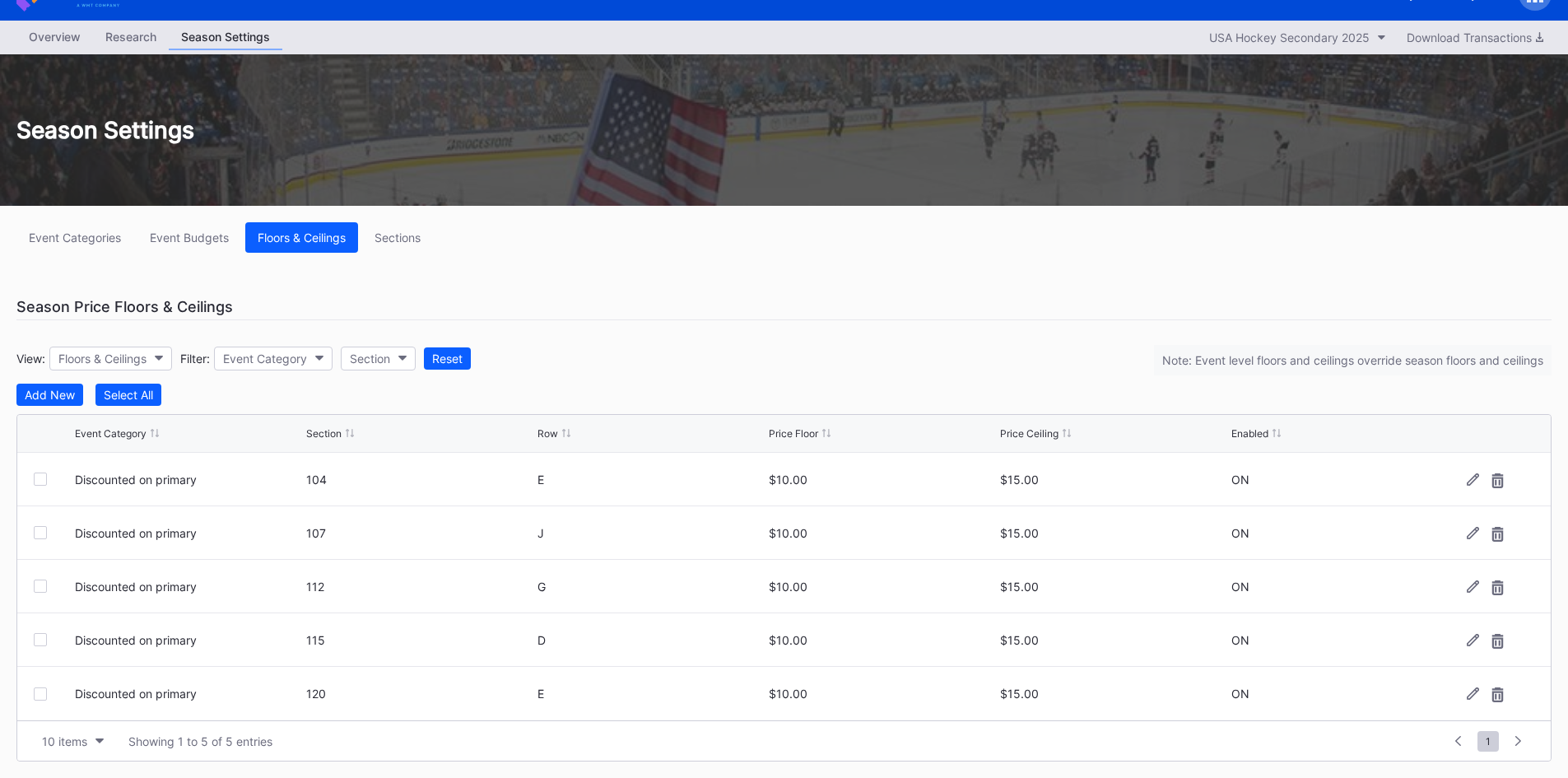
click at [836, 359] on div "View: Floors & Ceilings Filter: Event Category Section Reset Note: Event level …" at bounding box center [784, 357] width 1535 height 51
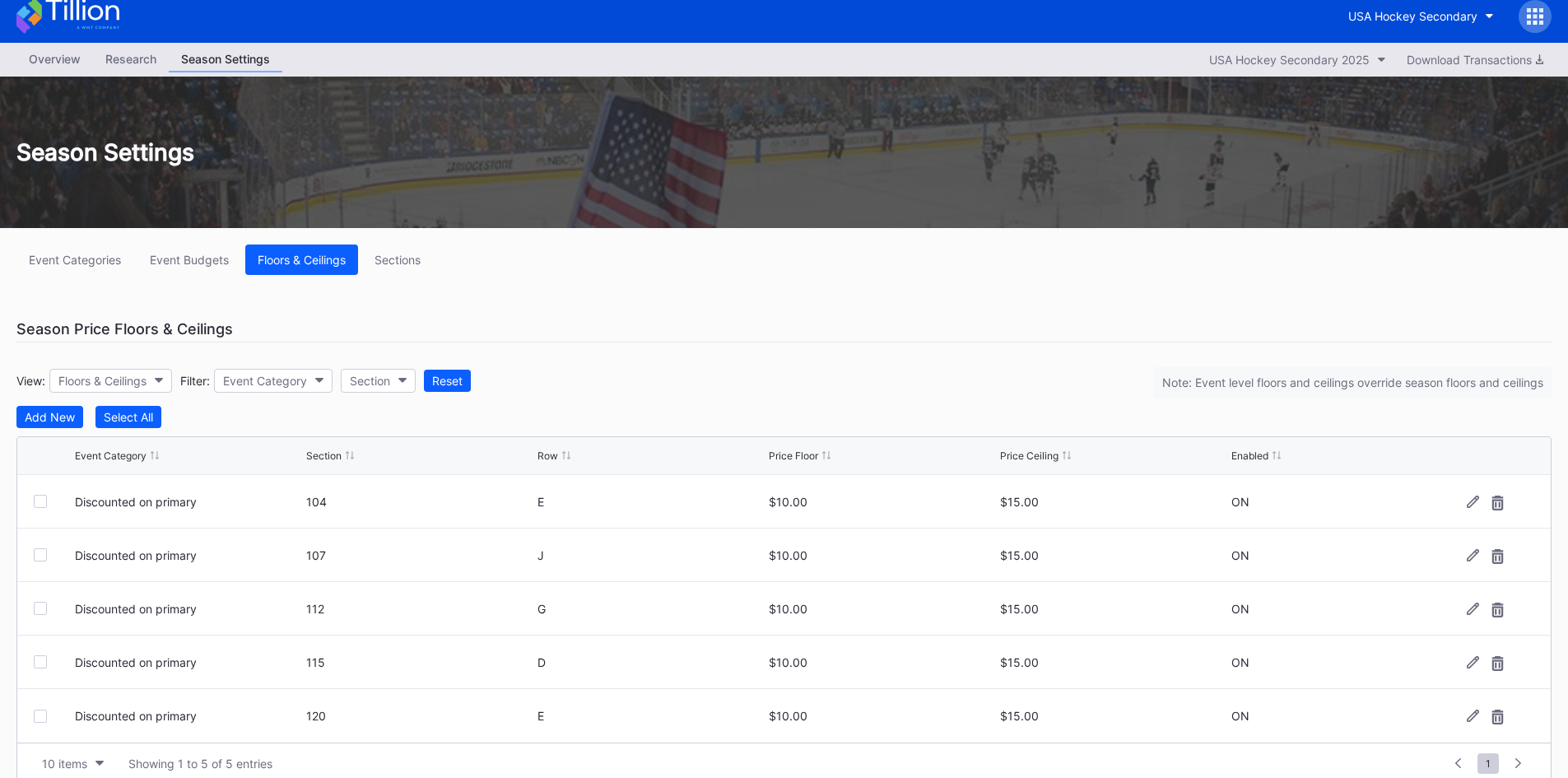
scroll to position [0, 0]
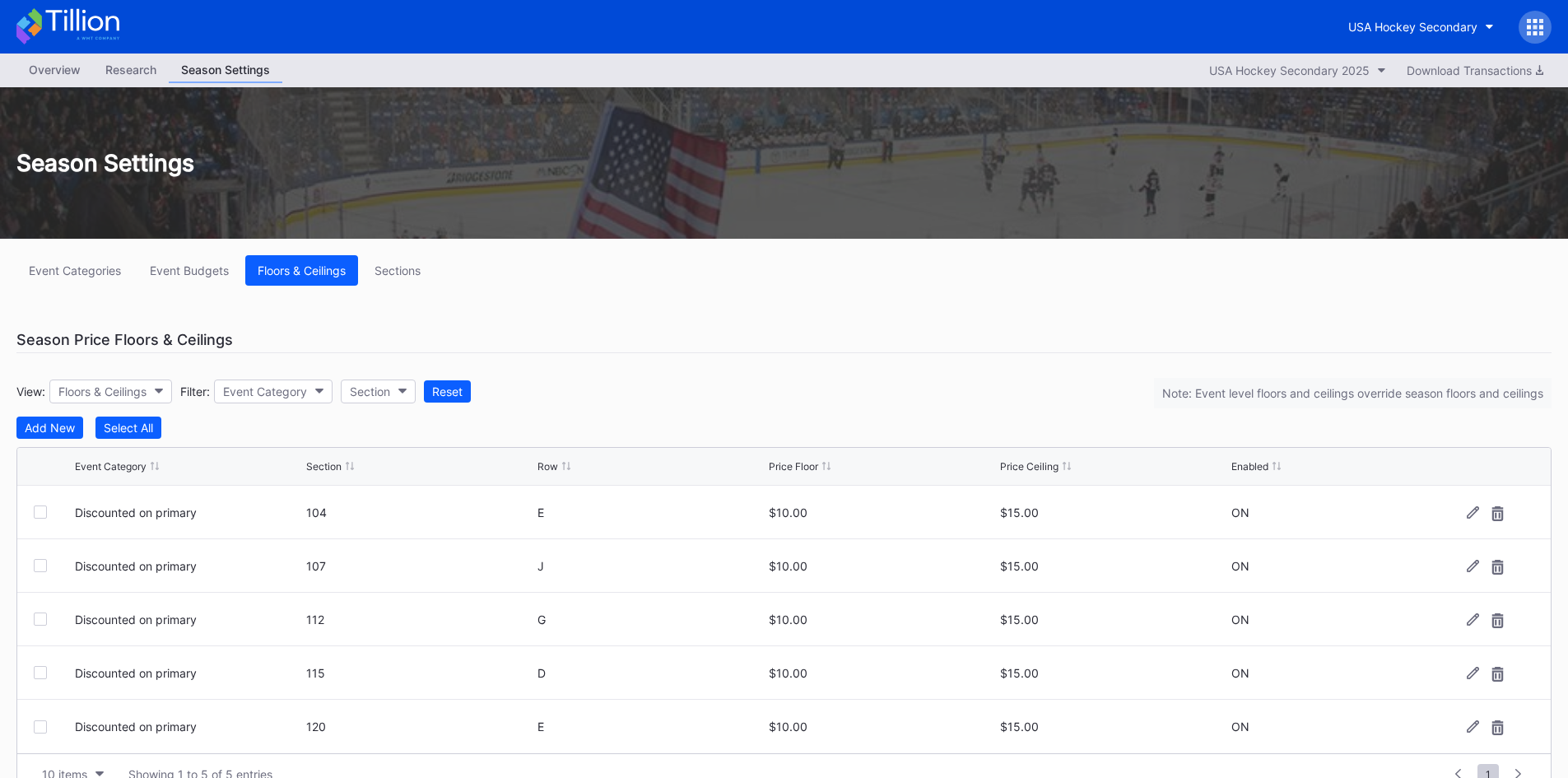
click at [63, 62] on div "Overview" at bounding box center [55, 69] width 76 height 24
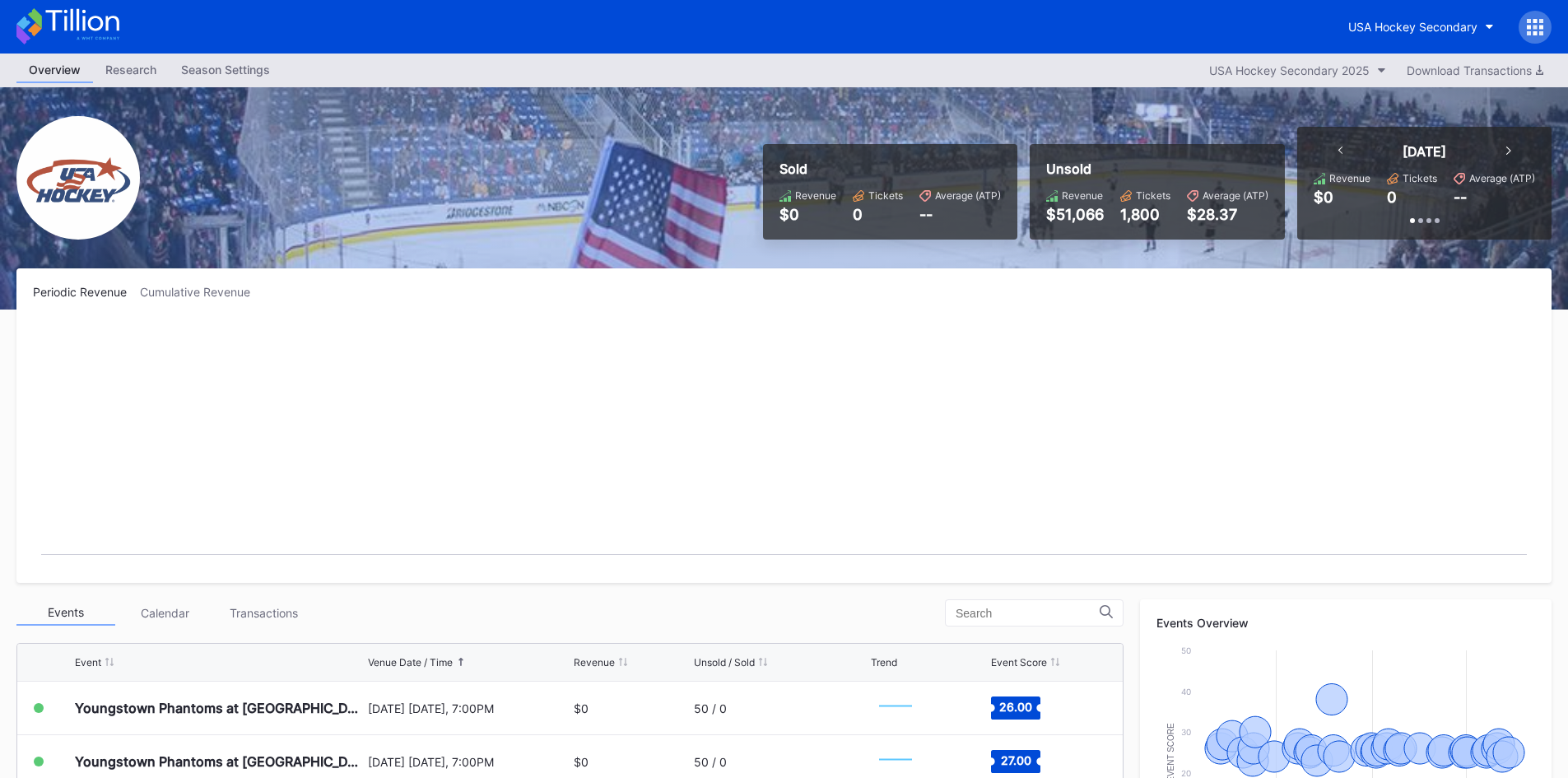
click at [78, 31] on icon at bounding box center [68, 26] width 103 height 36
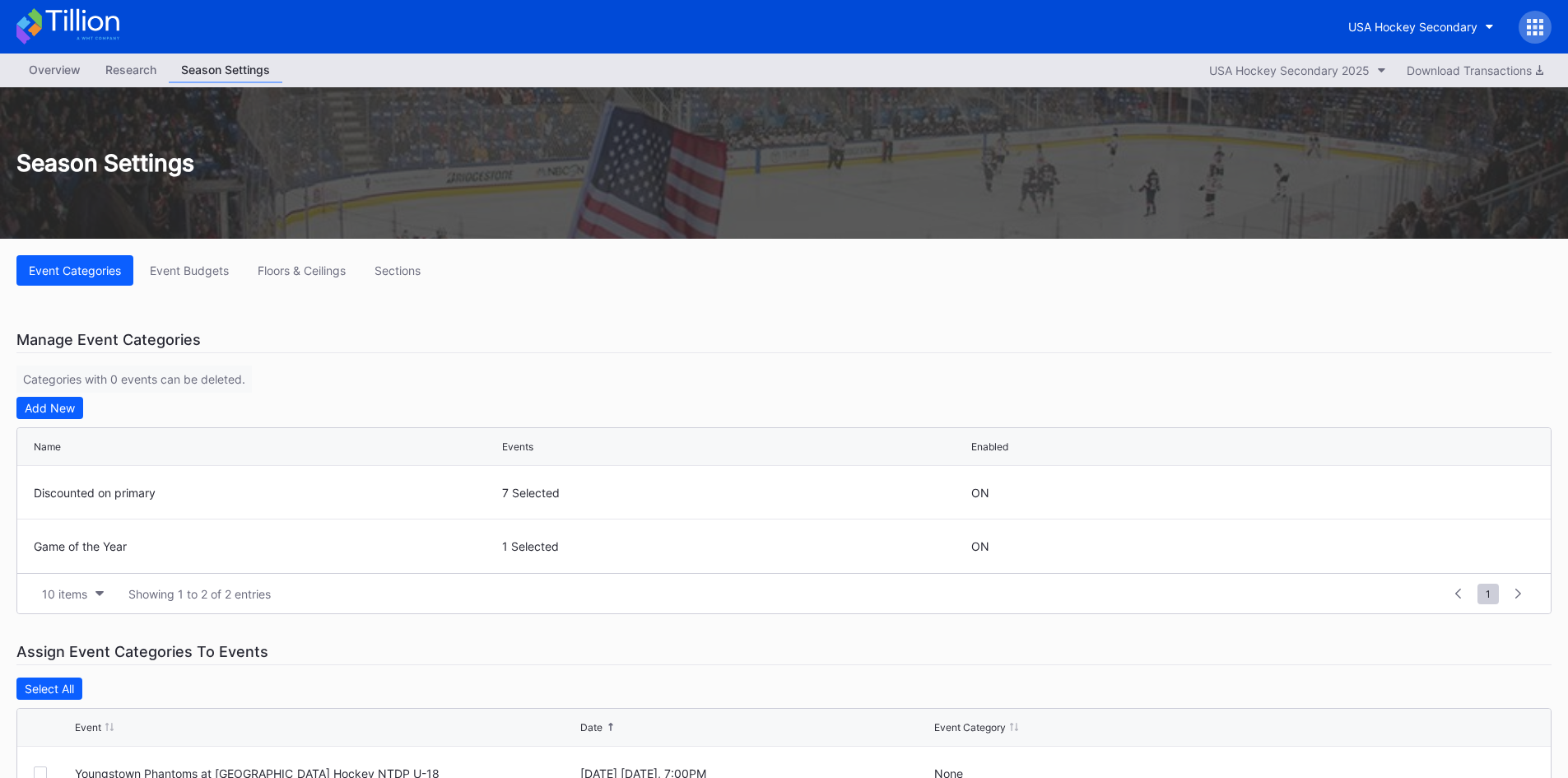
click at [1539, 26] on icon at bounding box center [1535, 27] width 17 height 17
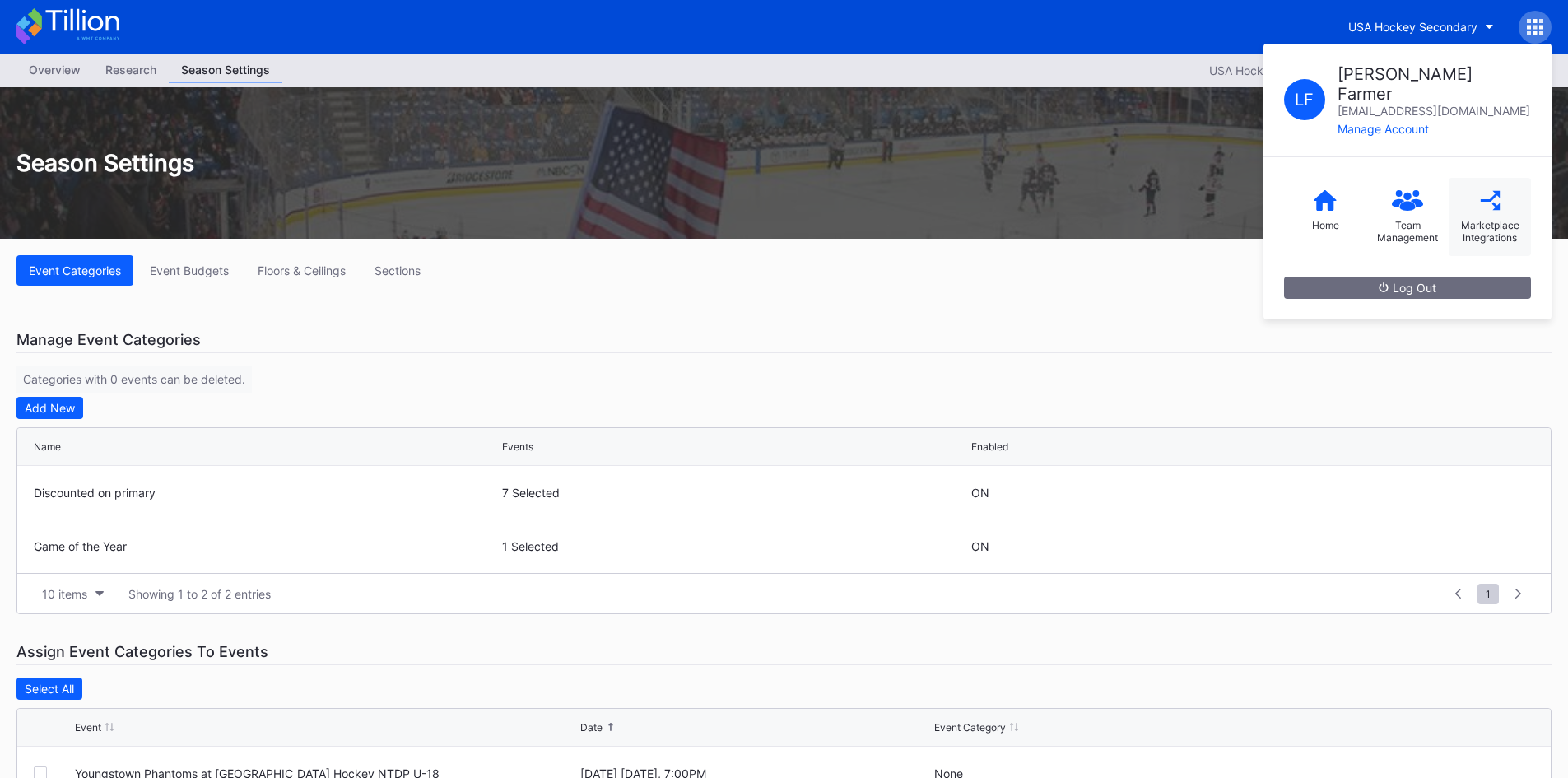
click at [1508, 197] on div "Marketplace Integrations" at bounding box center [1490, 217] width 83 height 78
